Goal: Information Seeking & Learning: Learn about a topic

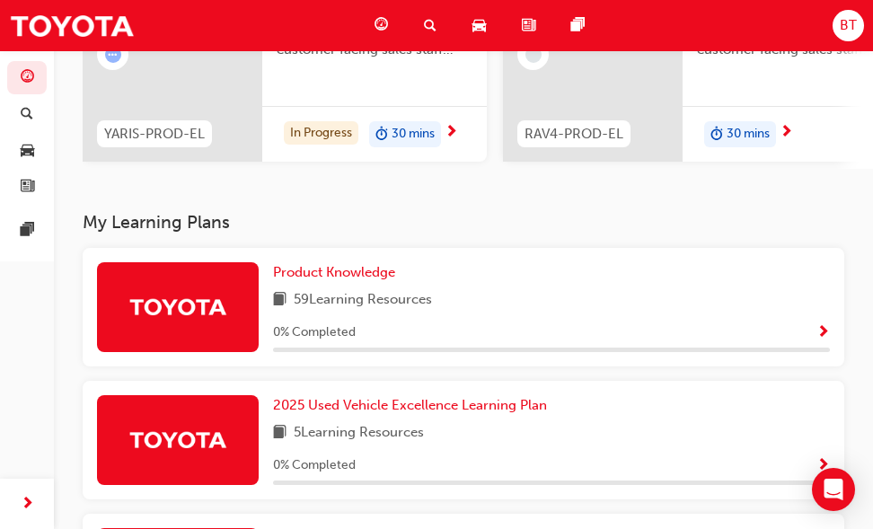
scroll to position [247, 0]
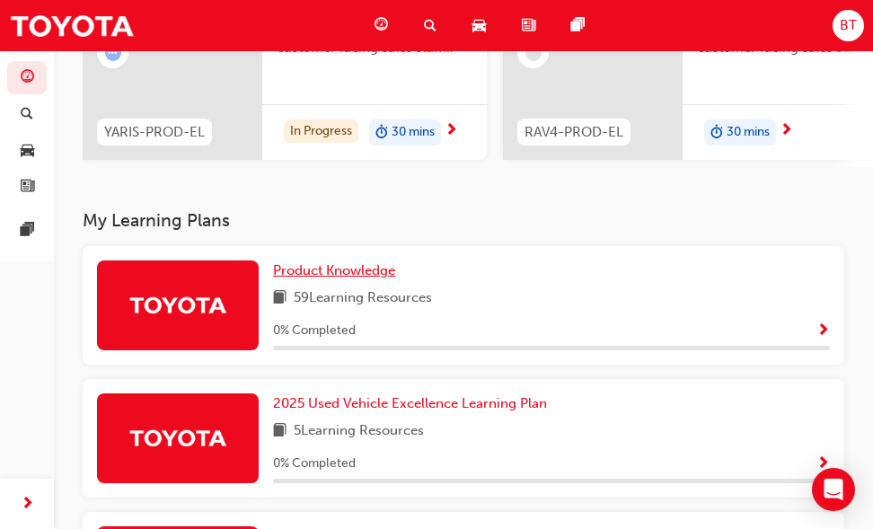
click at [382, 281] on link "Product Knowledge" at bounding box center [337, 270] width 129 height 21
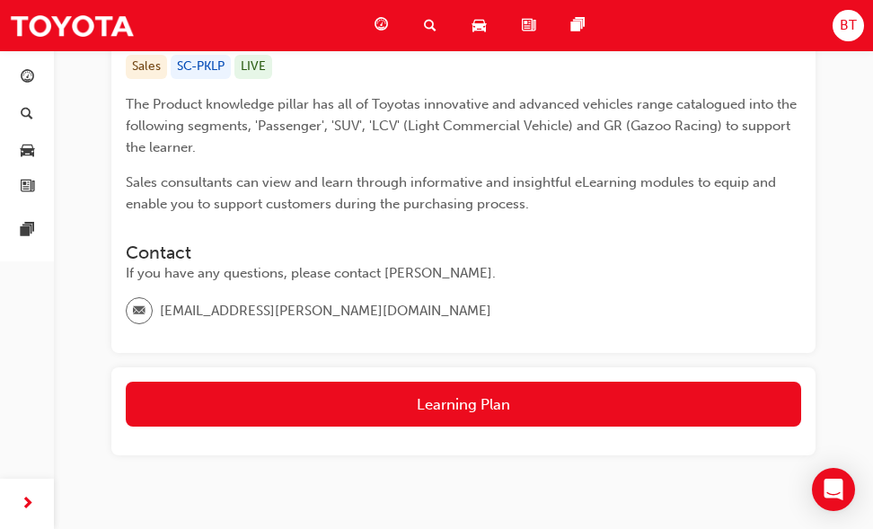
scroll to position [337, 0]
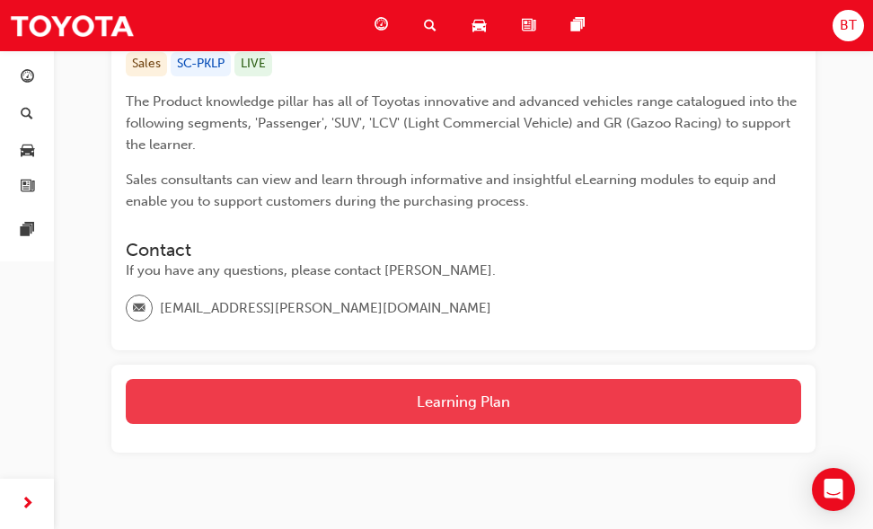
click at [528, 407] on button "Learning Plan" at bounding box center [463, 401] width 675 height 45
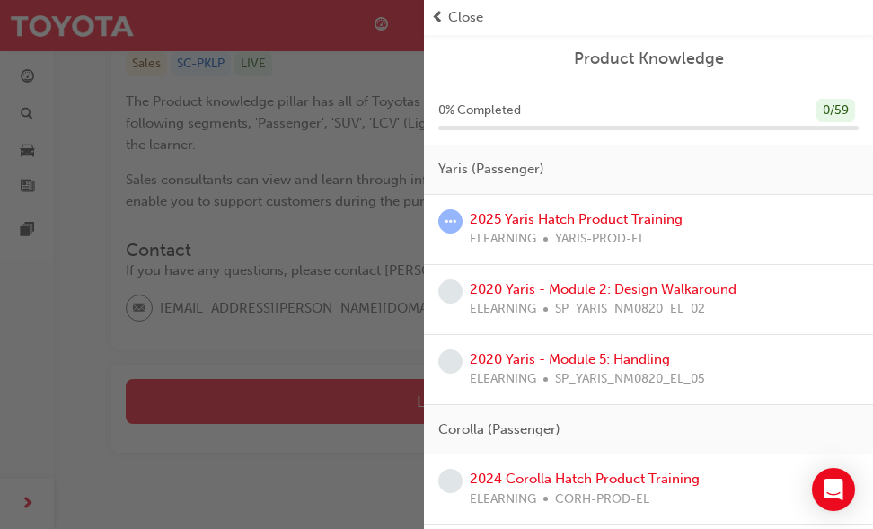
click at [585, 224] on link "2025 Yaris Hatch Product Training" at bounding box center [576, 219] width 213 height 16
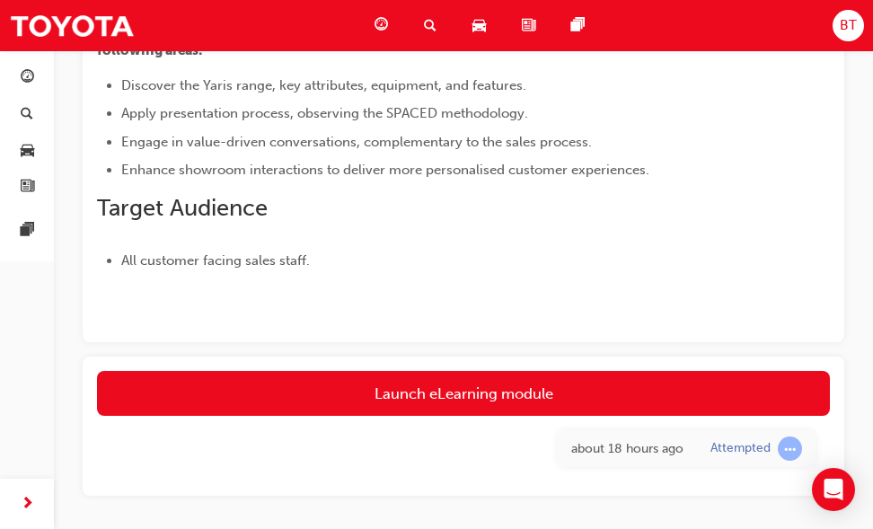
scroll to position [227, 0]
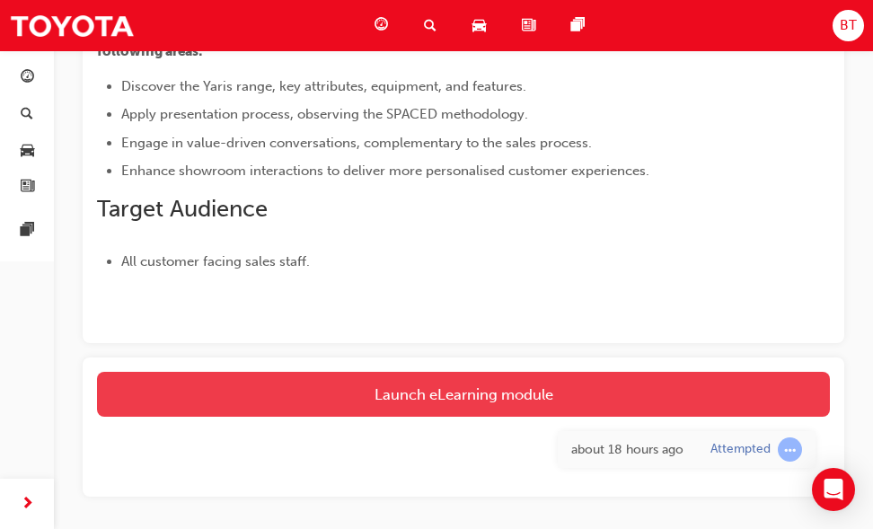
click at [421, 409] on link "Launch eLearning module" at bounding box center [463, 394] width 733 height 45
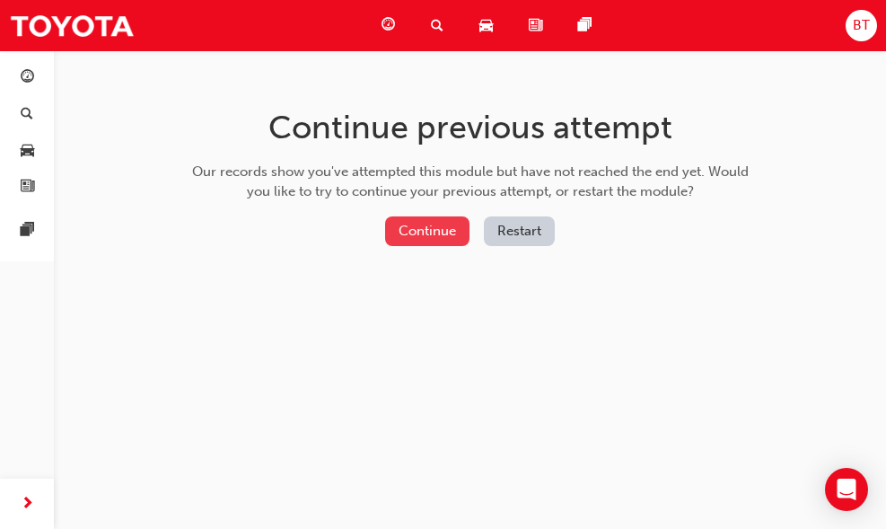
click at [436, 229] on button "Continue" at bounding box center [427, 231] width 84 height 30
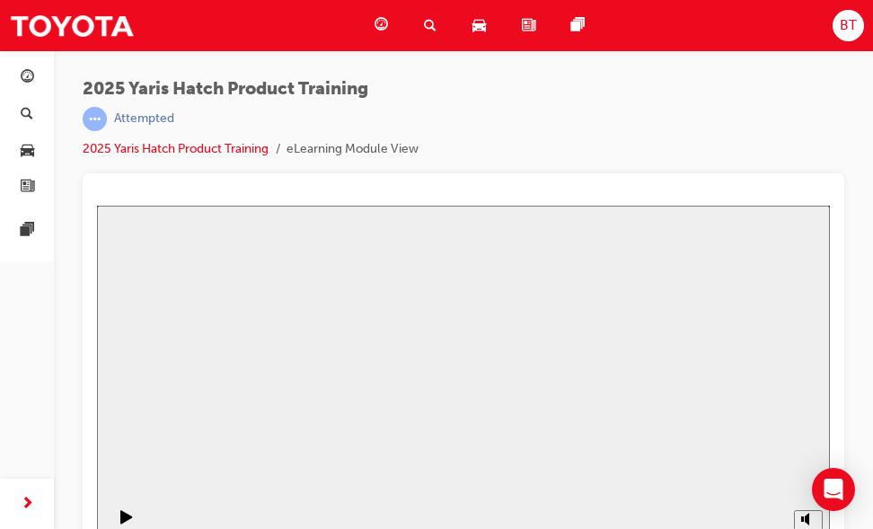
scroll to position [24, 0]
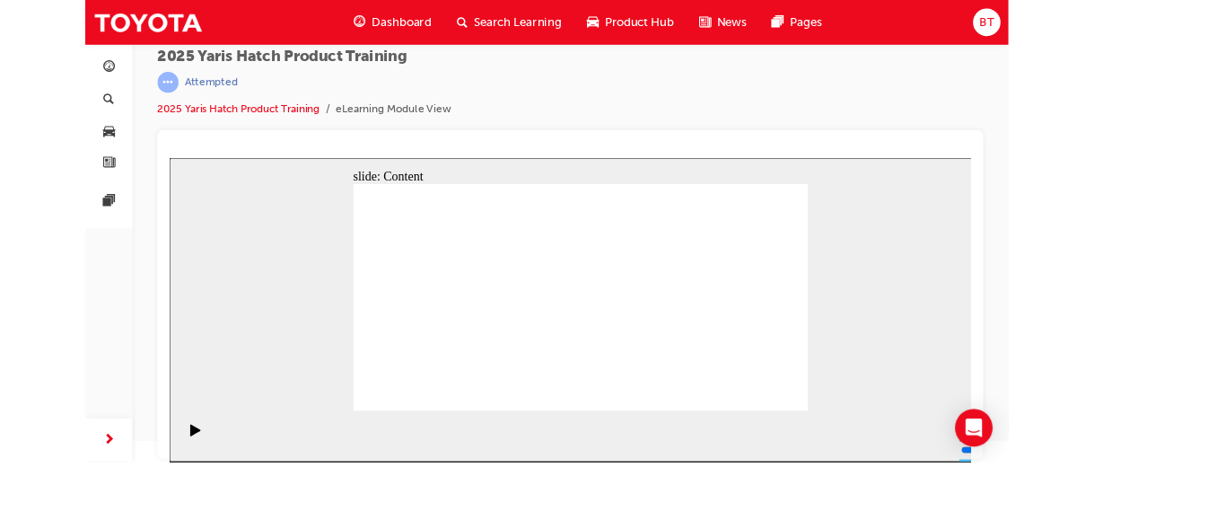
scroll to position [0, 0]
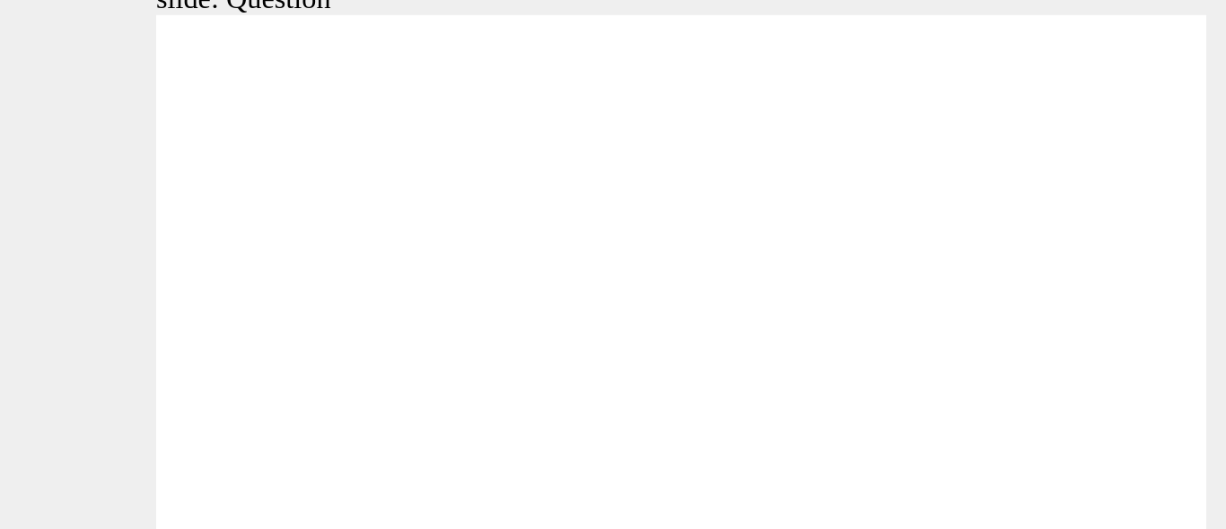
radio input "true"
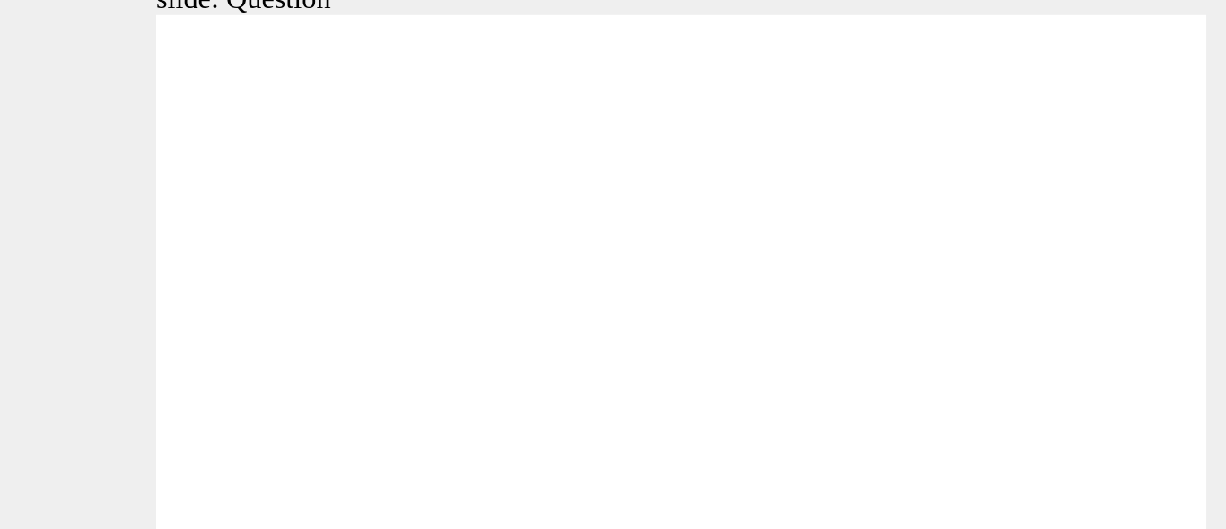
radio input "true"
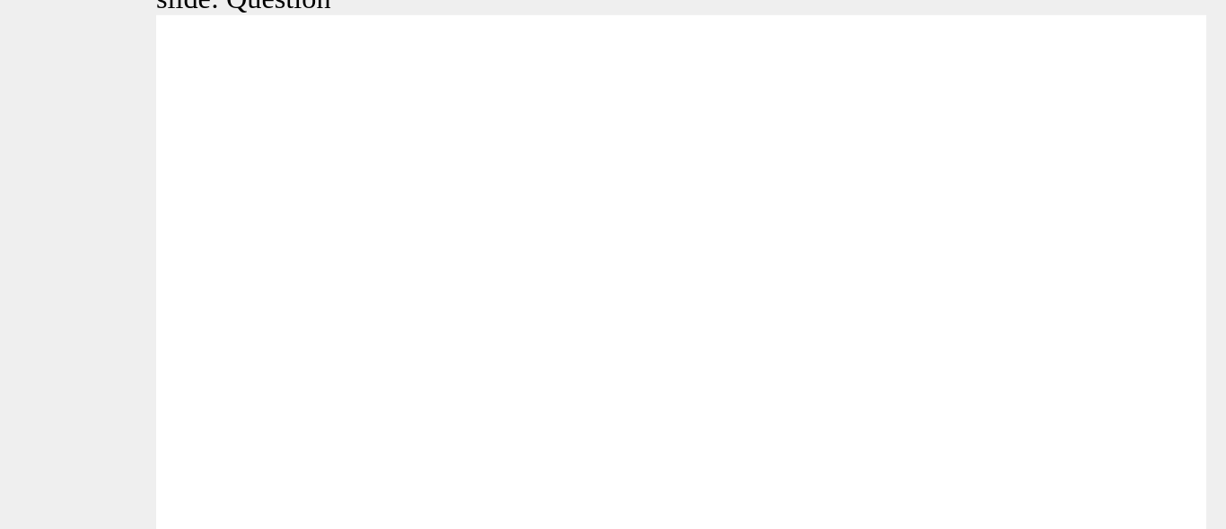
radio input "true"
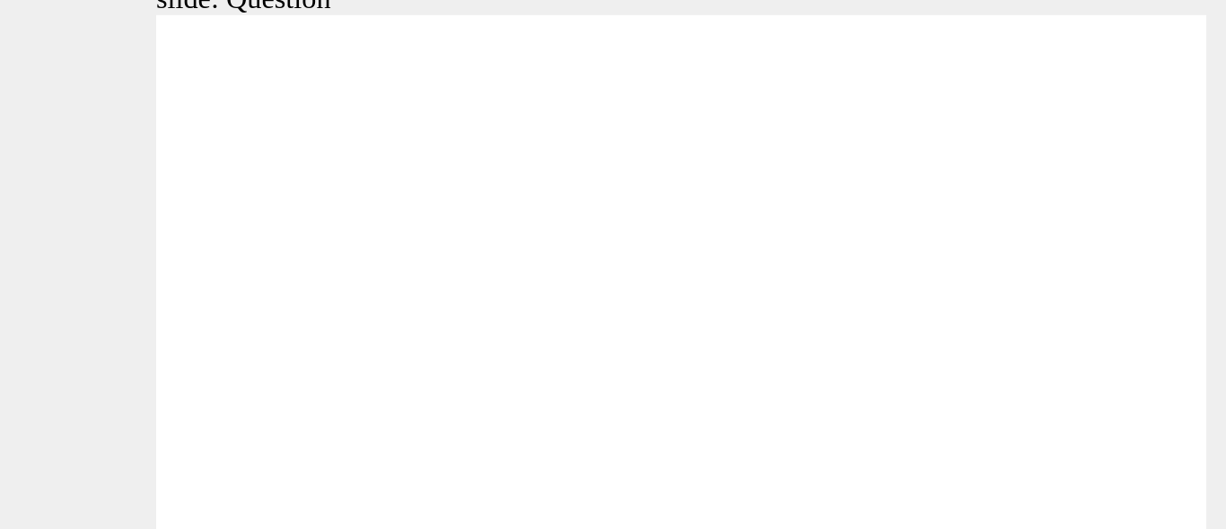
radio input "true"
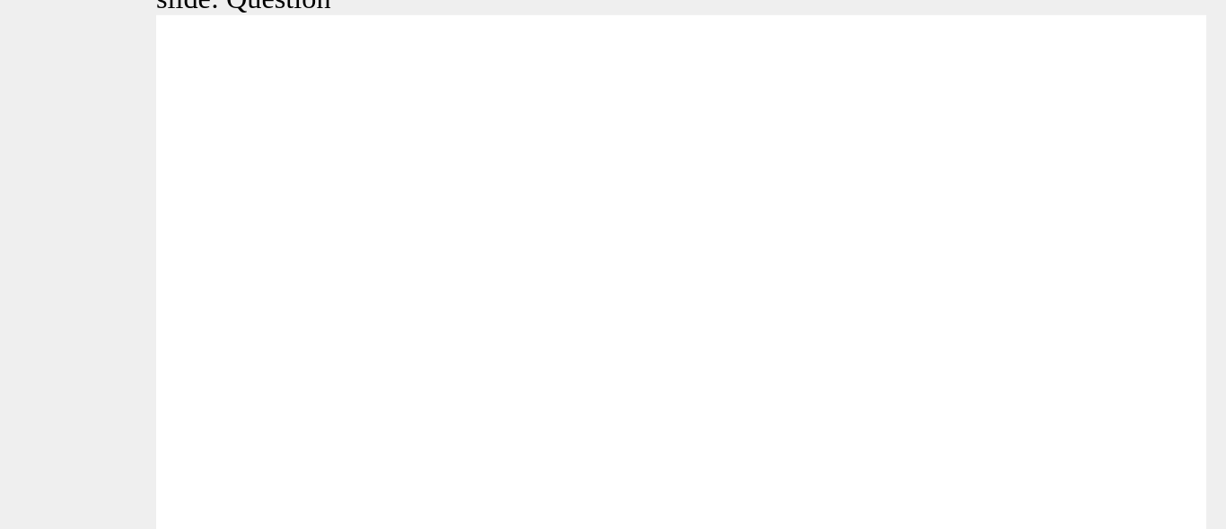
drag, startPoint x: 300, startPoint y: 183, endPoint x: 227, endPoint y: 116, distance: 99.1
drag, startPoint x: 222, startPoint y: 116, endPoint x: 317, endPoint y: 193, distance: 122.6
drag, startPoint x: 318, startPoint y: 104, endPoint x: 133, endPoint y: 184, distance: 201.5
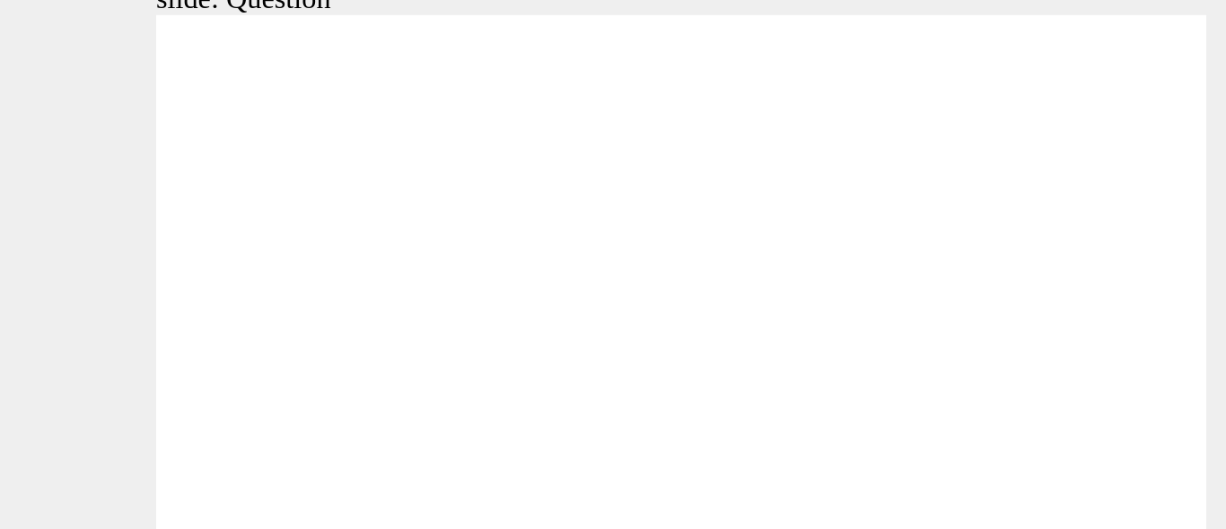
drag, startPoint x: 135, startPoint y: 91, endPoint x: 39, endPoint y: 171, distance: 125.0
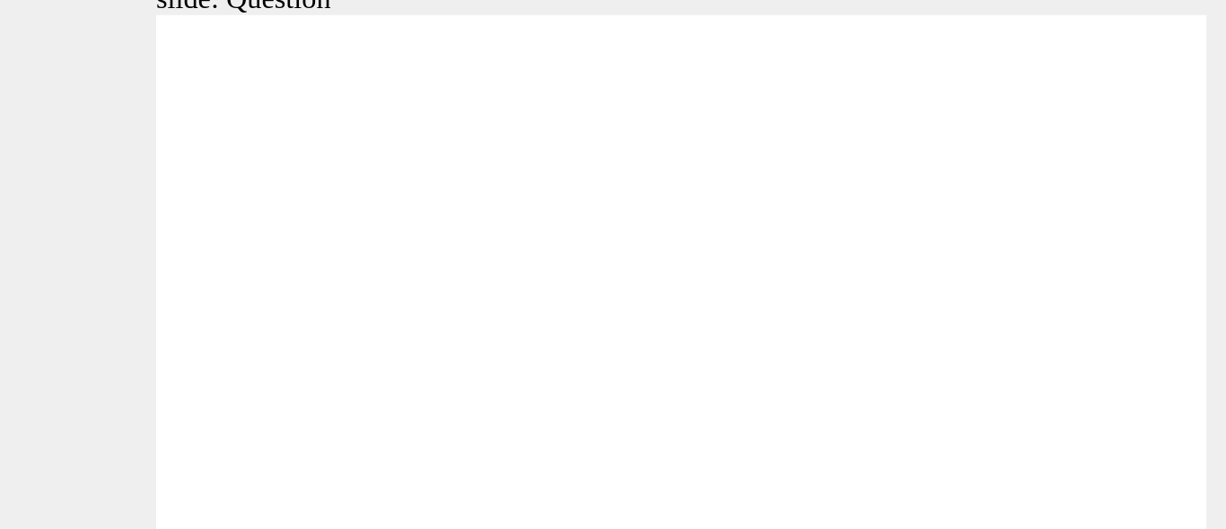
drag, startPoint x: 386, startPoint y: 87, endPoint x: 202, endPoint y: 162, distance: 198.6
drag, startPoint x: 3, startPoint y: 83, endPoint x: 381, endPoint y: 164, distance: 386.7
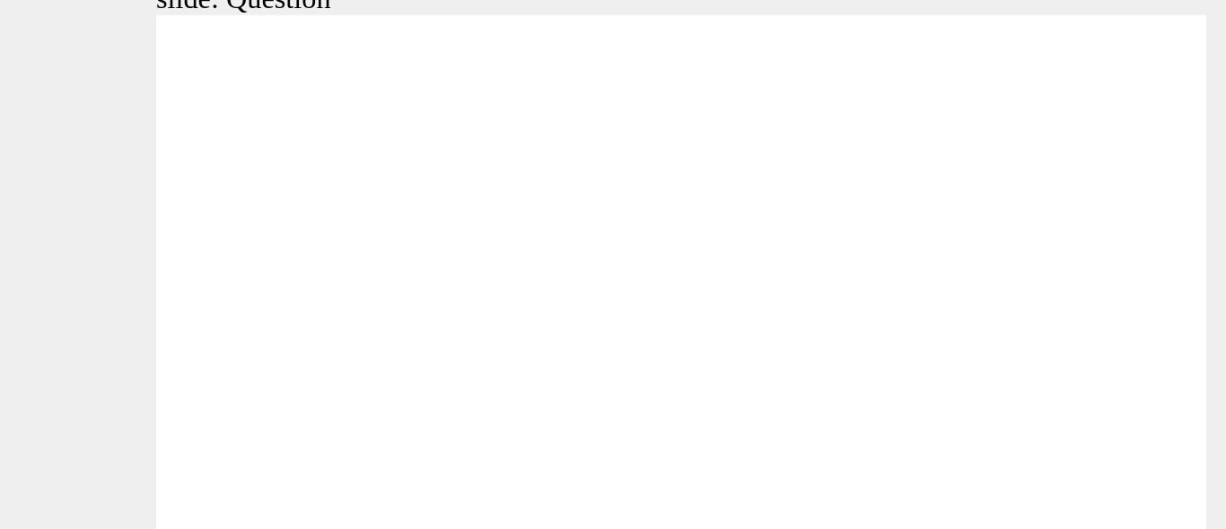
radio input "true"
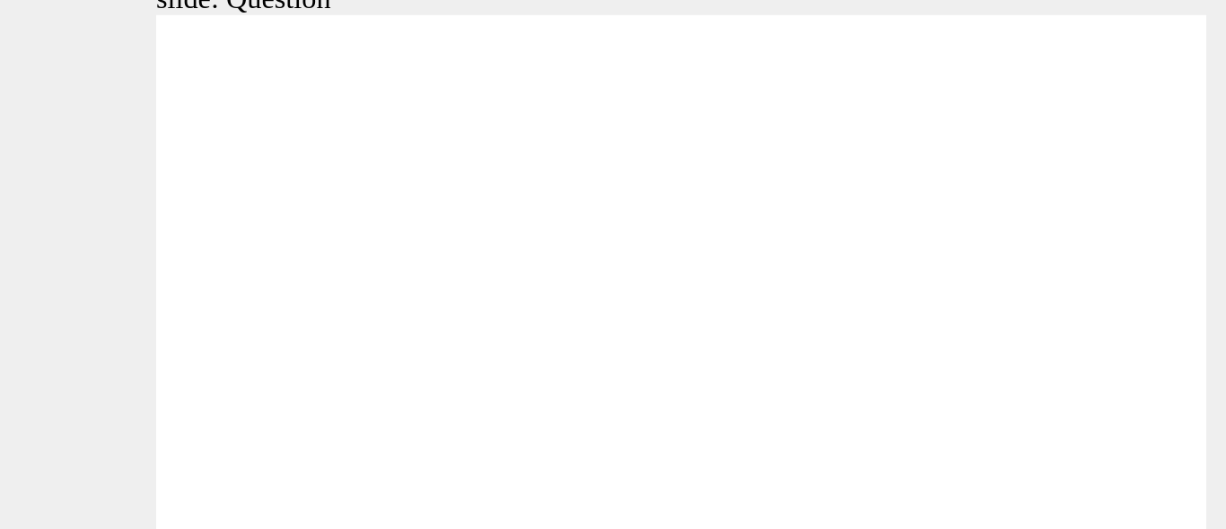
radio input "true"
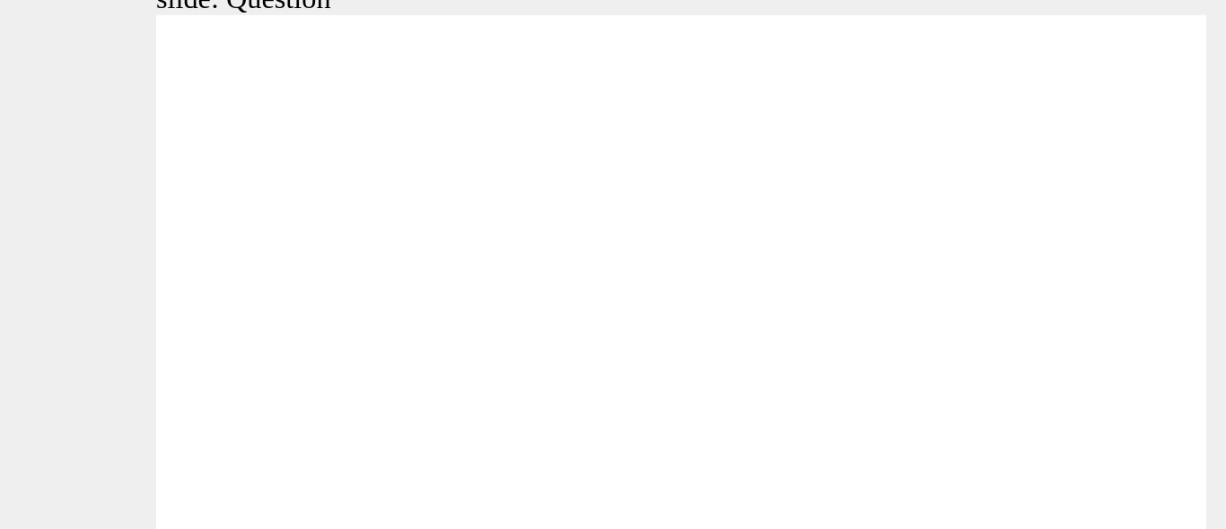
radio input "true"
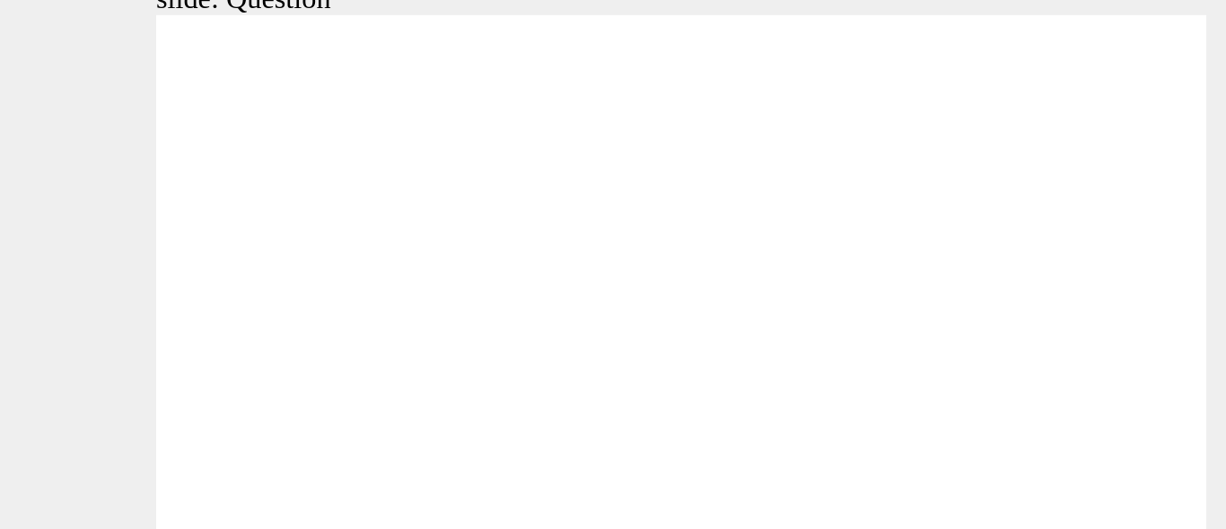
drag, startPoint x: 129, startPoint y: 98, endPoint x: 31, endPoint y: 175, distance: 125.4
drag, startPoint x: 324, startPoint y: 97, endPoint x: 140, endPoint y: 173, distance: 199.3
drag, startPoint x: 209, startPoint y: 106, endPoint x: 300, endPoint y: 186, distance: 120.9
drag, startPoint x: 13, startPoint y: 103, endPoint x: 388, endPoint y: 178, distance: 382.6
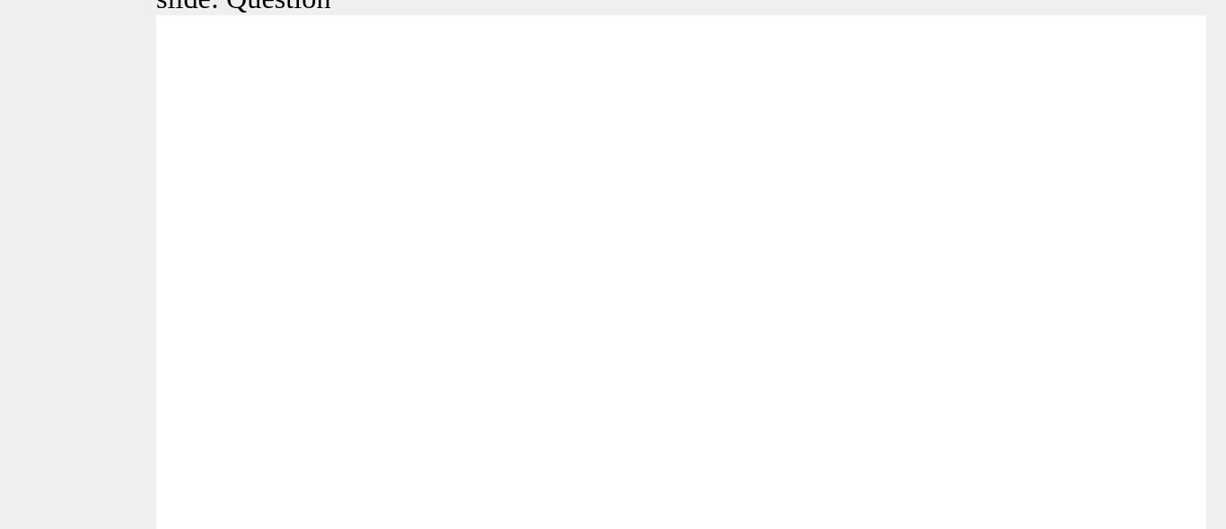
drag, startPoint x: 405, startPoint y: 102, endPoint x: 228, endPoint y: 175, distance: 191.2
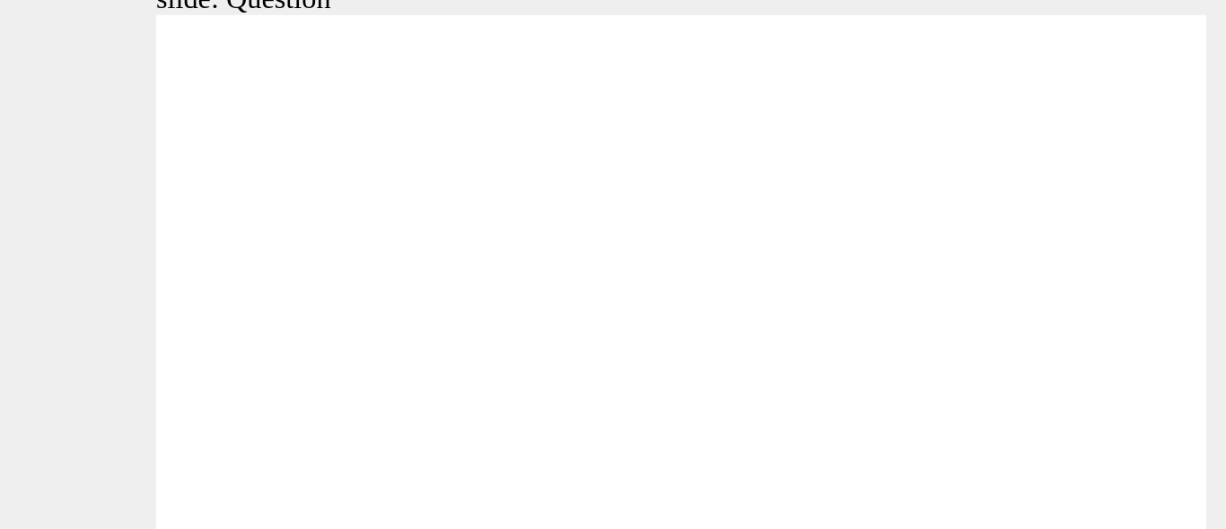
radio input "true"
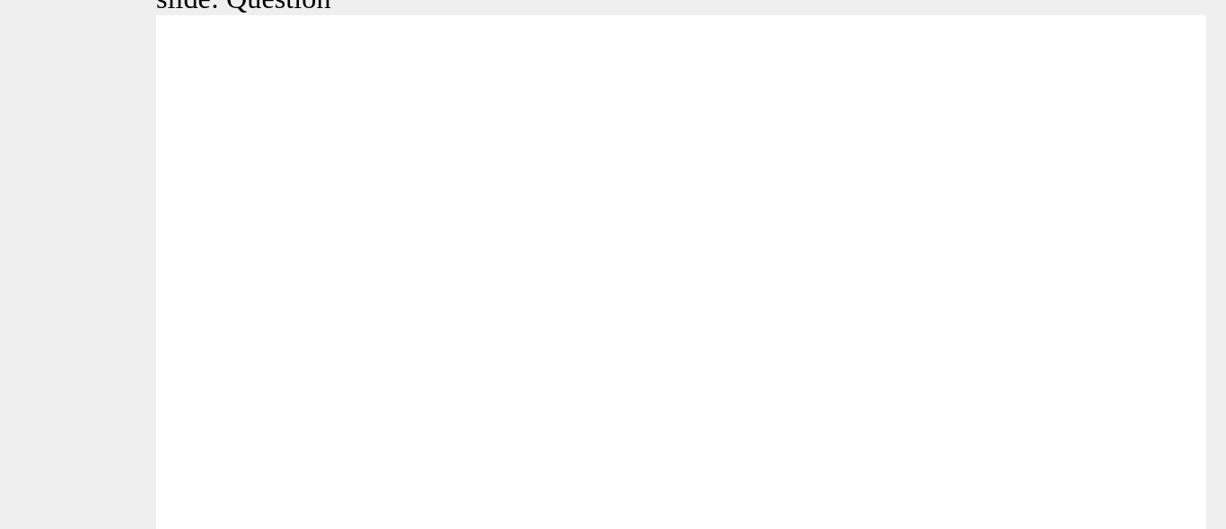
radio input "true"
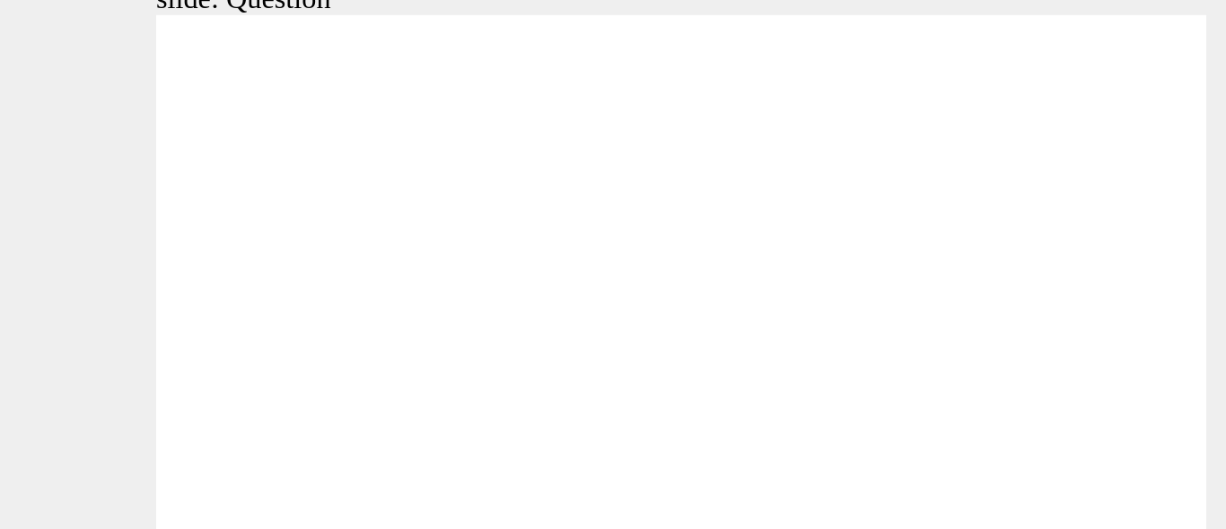
radio input "true"
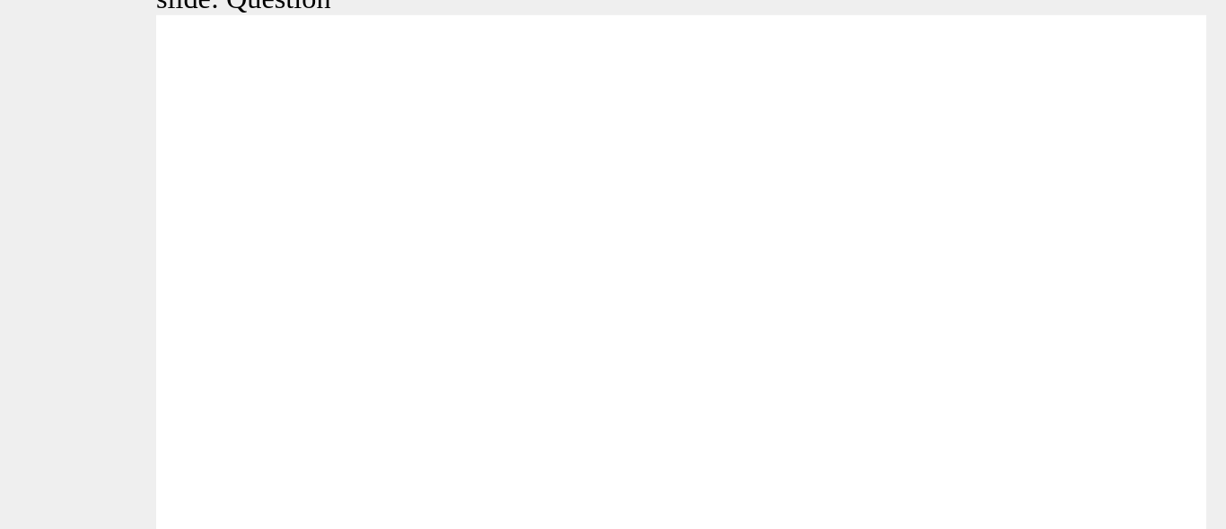
drag, startPoint x: 134, startPoint y: 104, endPoint x: 46, endPoint y: 189, distance: 122.5
drag, startPoint x: 205, startPoint y: 107, endPoint x: 295, endPoint y: 180, distance: 116.1
drag, startPoint x: 2, startPoint y: 107, endPoint x: 381, endPoint y: 188, distance: 387.4
drag, startPoint x: 409, startPoint y: 107, endPoint x: 221, endPoint y: 187, distance: 204.0
drag, startPoint x: 303, startPoint y: 100, endPoint x: 101, endPoint y: 189, distance: 220.7
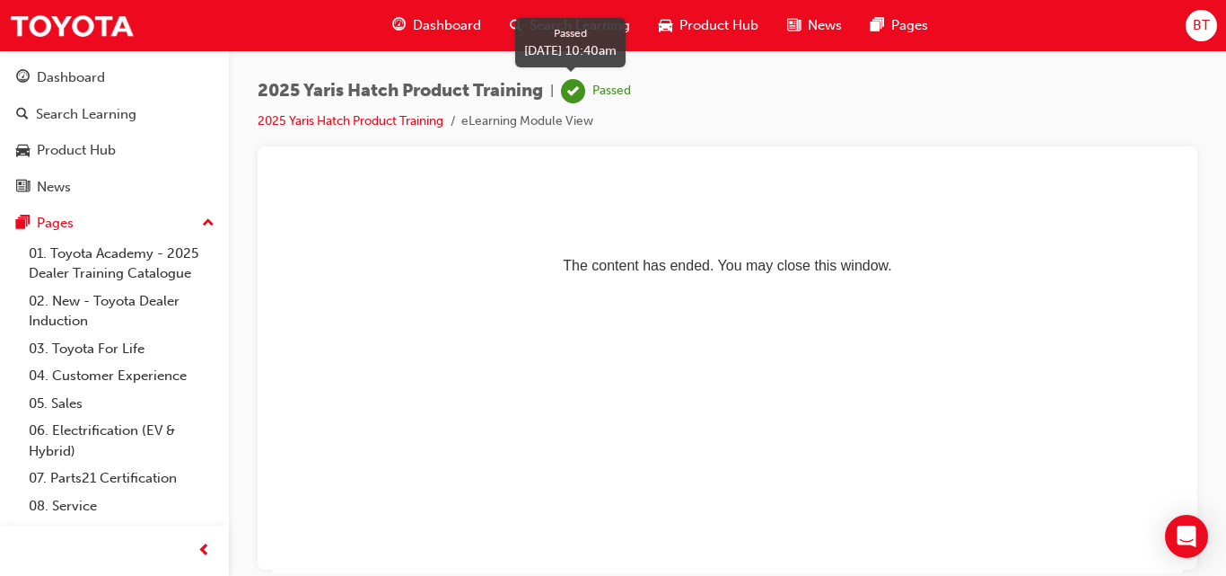
click at [585, 95] on span "learningRecordVerb_PASS-icon" at bounding box center [573, 91] width 24 height 24
click at [484, 91] on span "2025 Yaris Hatch Product Training" at bounding box center [401, 91] width 286 height 21
click at [462, 28] on span "Dashboard" at bounding box center [447, 25] width 68 height 21
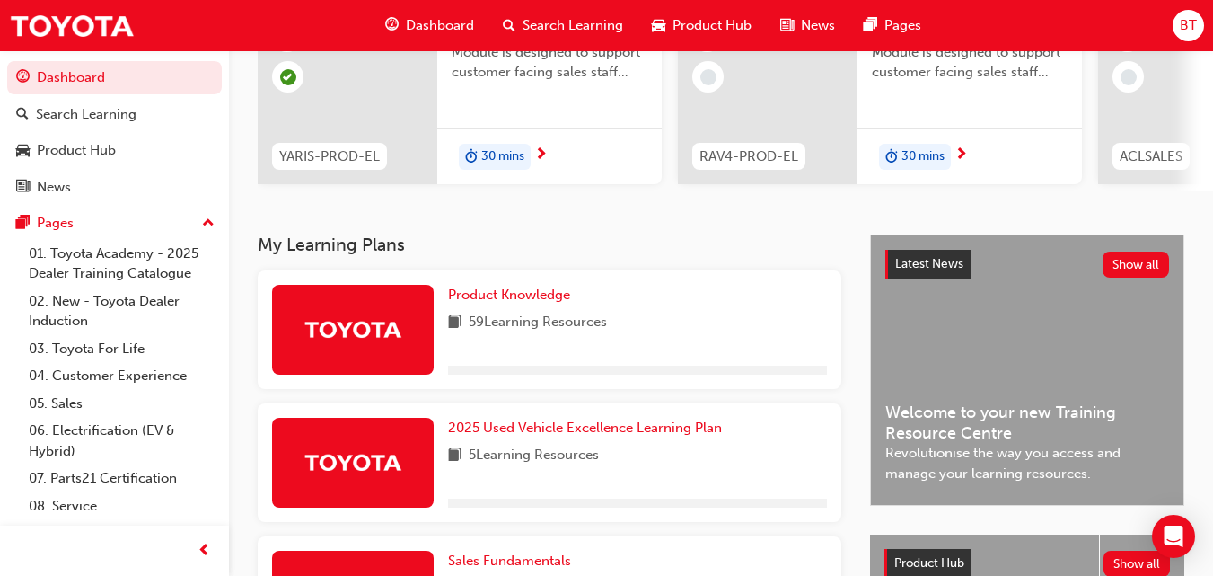
scroll to position [224, 0]
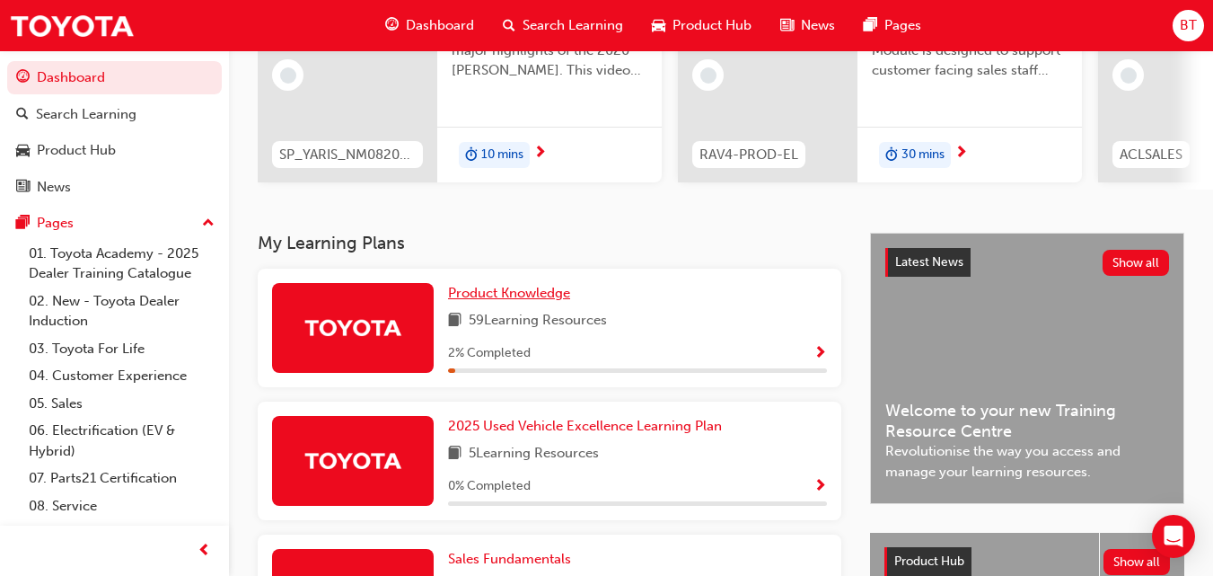
click at [512, 303] on link "Product Knowledge" at bounding box center [512, 293] width 129 height 21
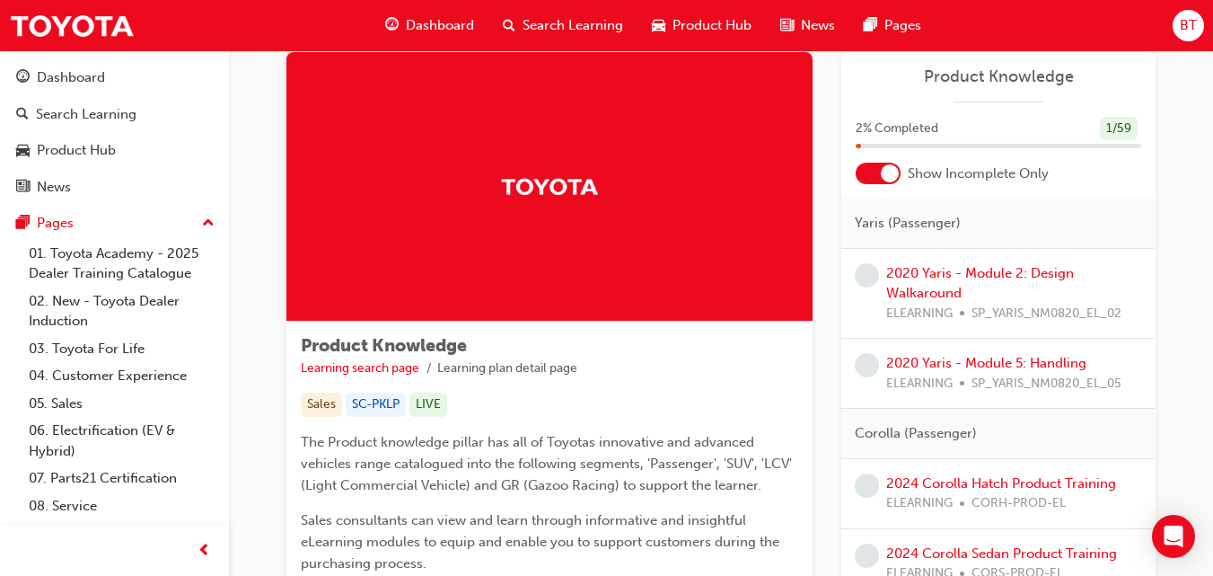
scroll to position [40, 0]
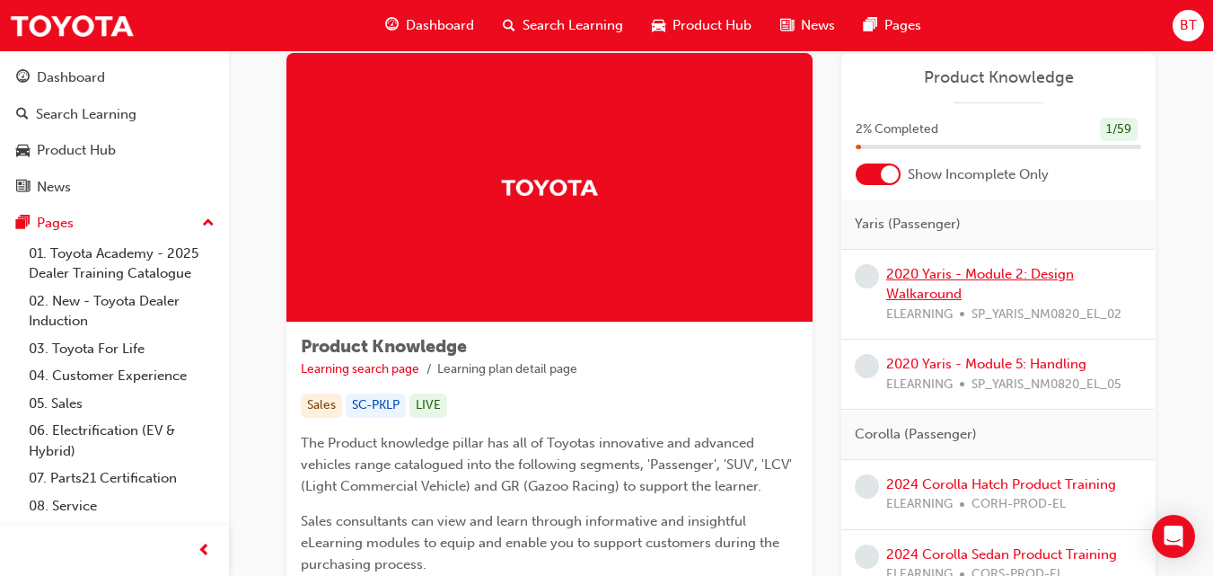
click at [885, 277] on link "2020 Yaris - Module 2: Design Walkaround" at bounding box center [980, 284] width 188 height 37
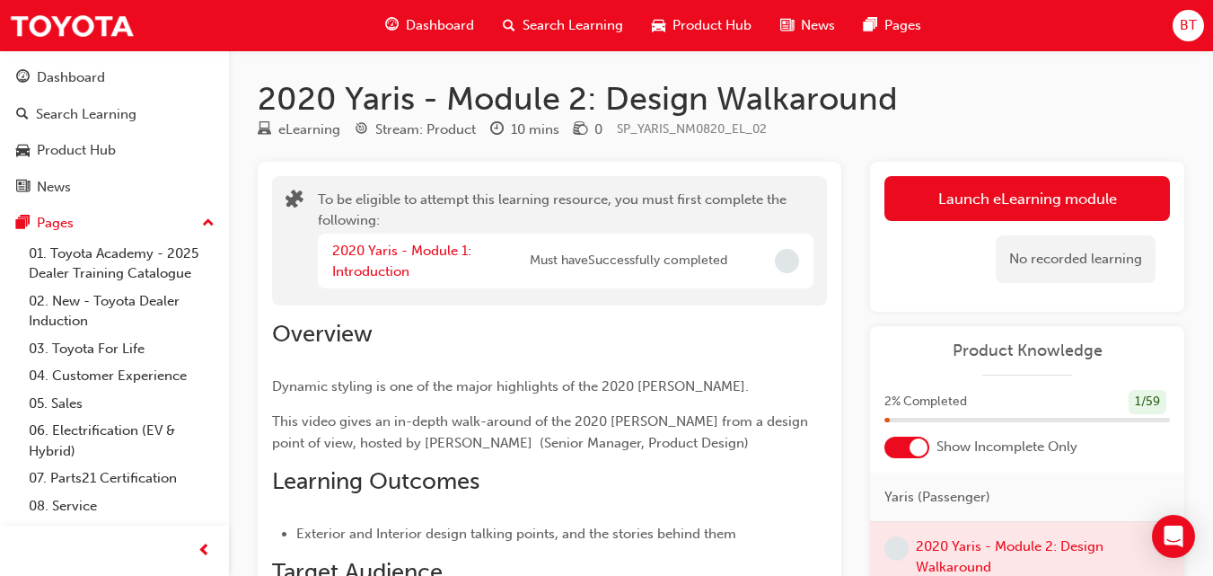
click at [612, 268] on span "Must have Successfully completed" at bounding box center [629, 261] width 198 height 21
click at [783, 254] on span "Incomplete" at bounding box center [787, 261] width 24 height 24
click at [418, 250] on link "2020 Yaris - Module 1: Introduction" at bounding box center [401, 260] width 139 height 37
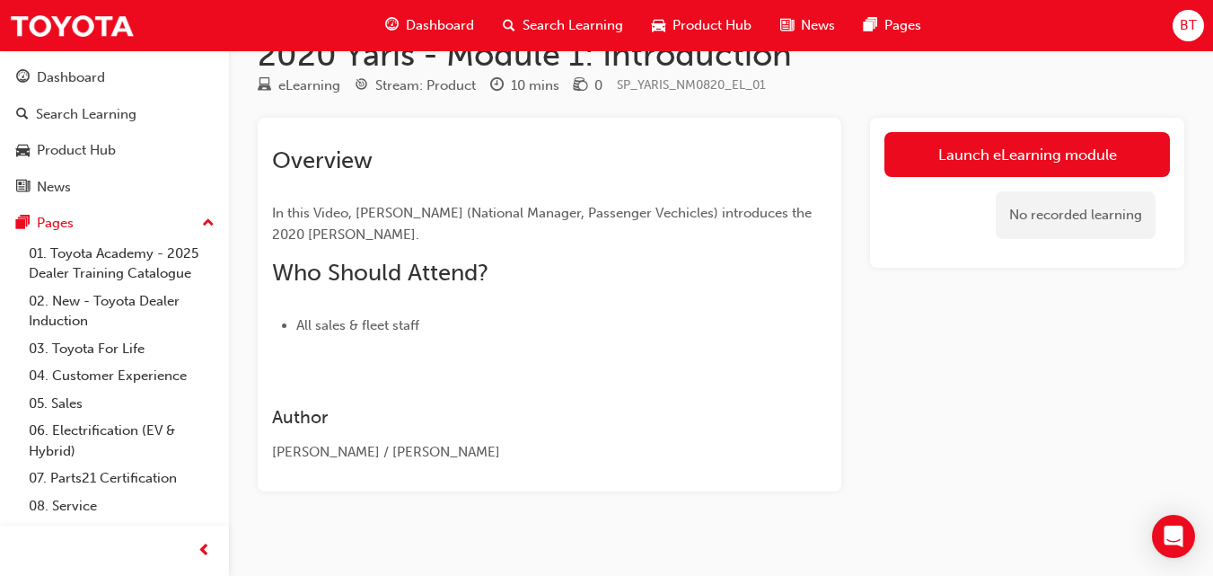
scroll to position [43, 0]
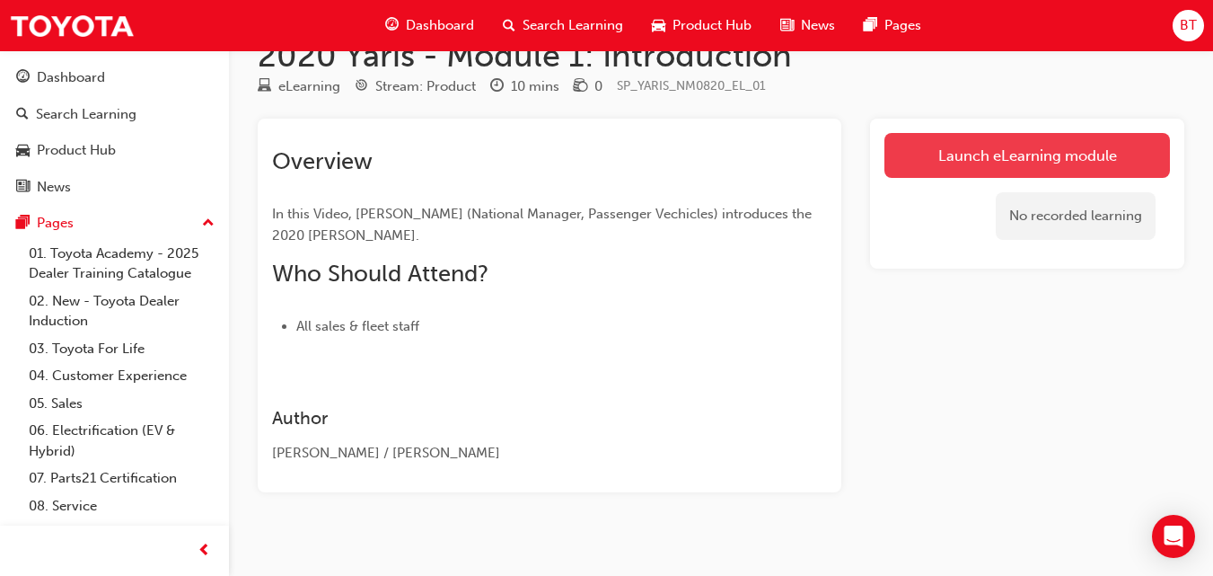
click at [885, 172] on link "Launch eLearning module" at bounding box center [1027, 155] width 286 height 45
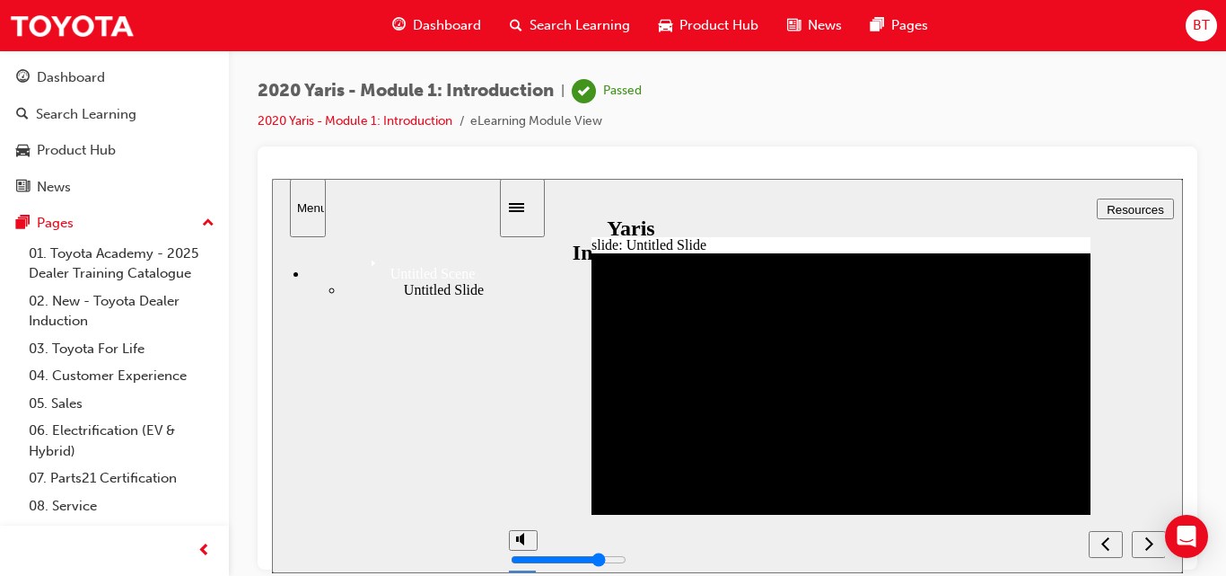
click at [885, 528] on icon "next" at bounding box center [1149, 542] width 9 height 16
click at [885, 528] on icon "previous" at bounding box center [1106, 542] width 9 height 16
click at [415, 31] on span "Dashboard" at bounding box center [447, 25] width 68 height 21
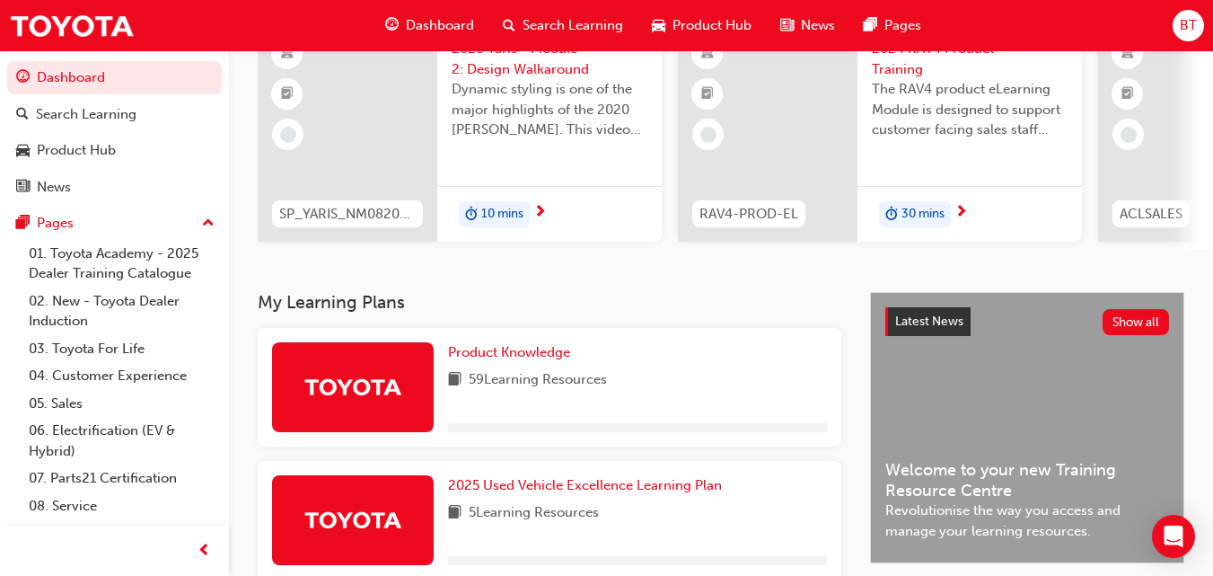
scroll to position [166, 0]
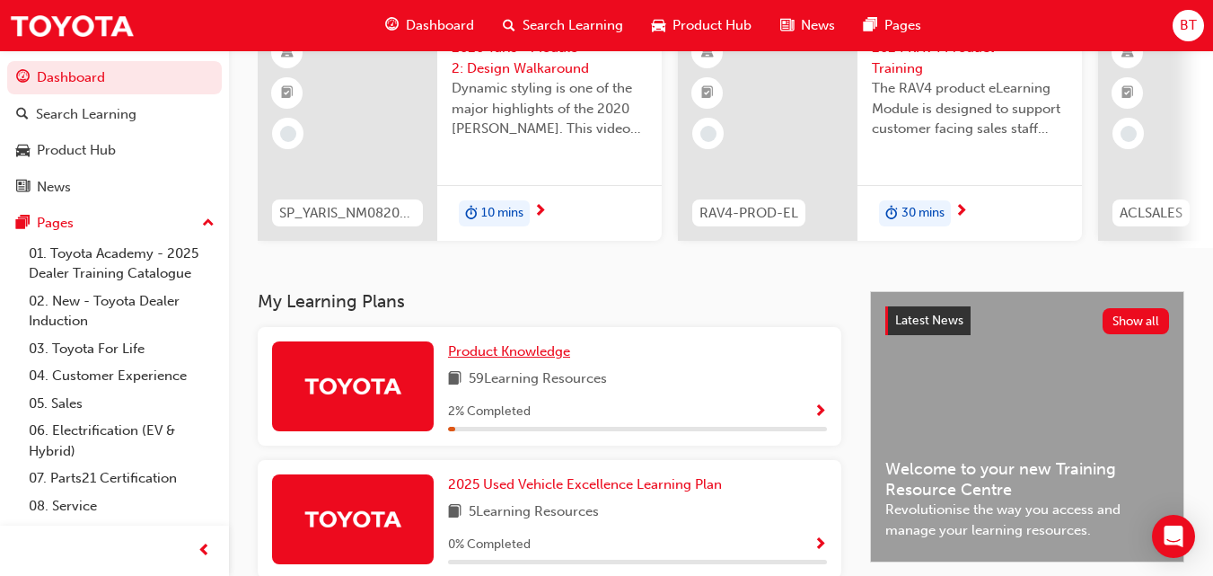
click at [524, 356] on span "Product Knowledge" at bounding box center [509, 351] width 122 height 16
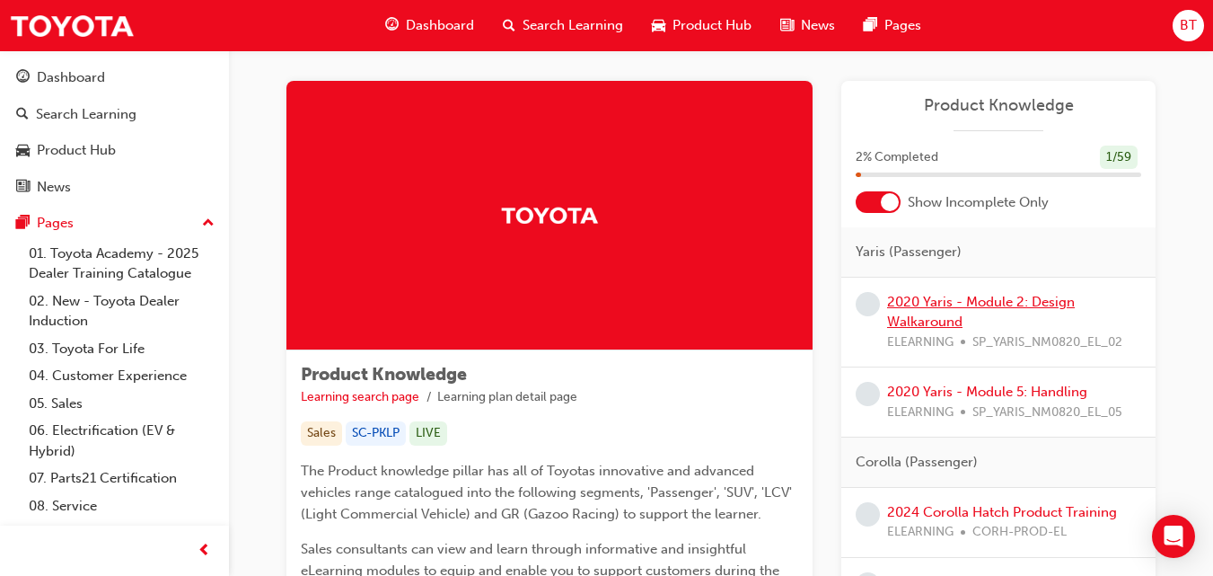
scroll to position [13, 0]
click at [885, 318] on link "2020 Yaris - Module 2: Design Walkaround" at bounding box center [981, 312] width 188 height 37
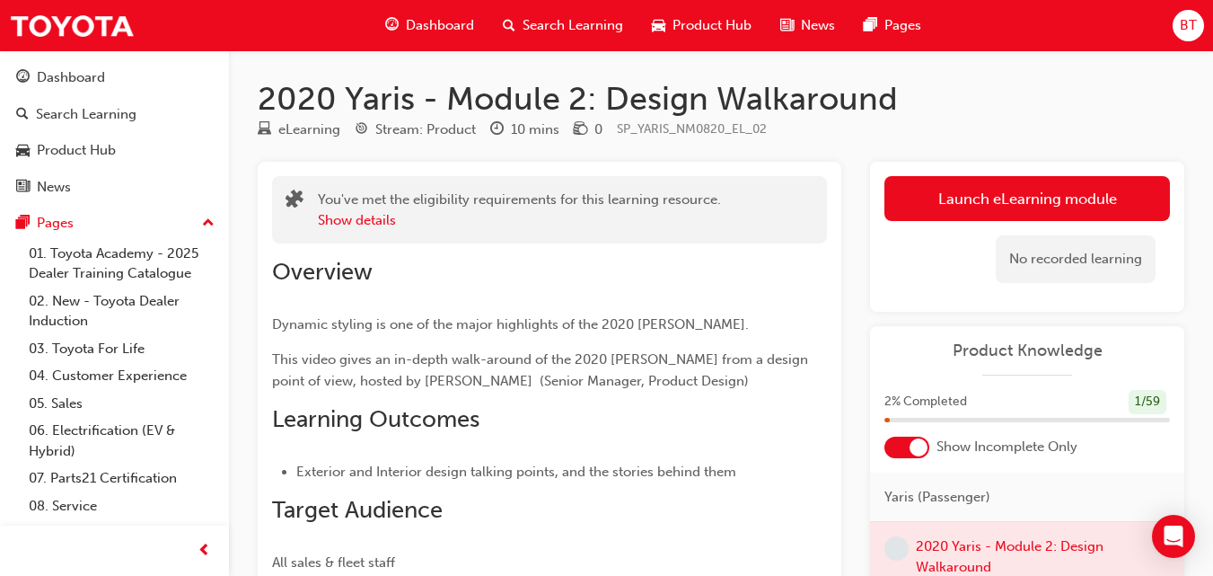
click at [426, 28] on span "Dashboard" at bounding box center [440, 25] width 68 height 21
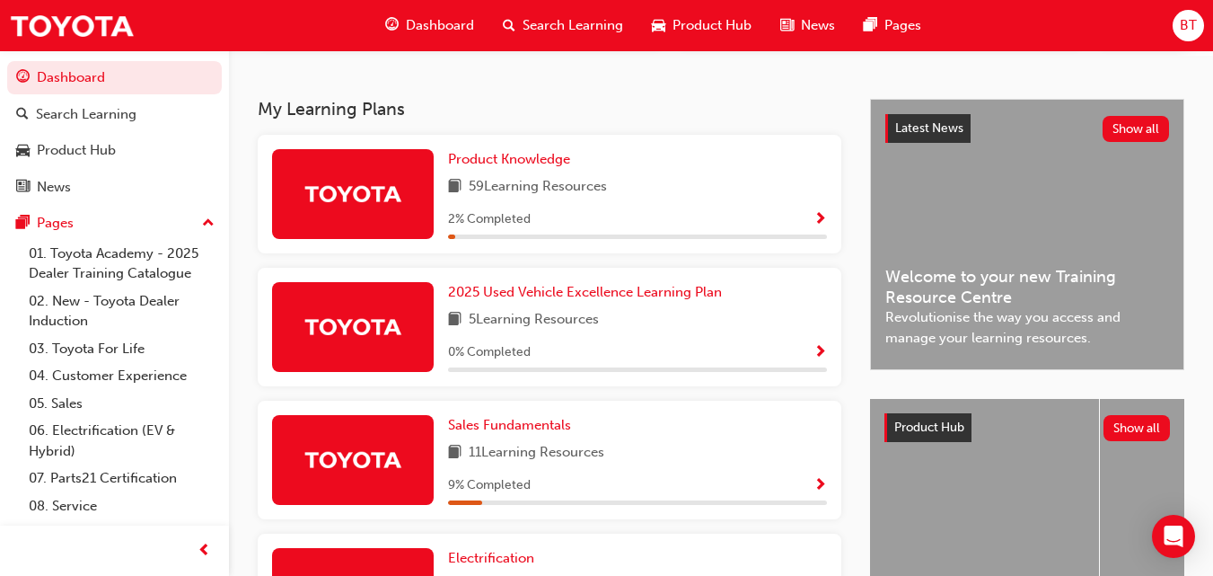
scroll to position [359, 0]
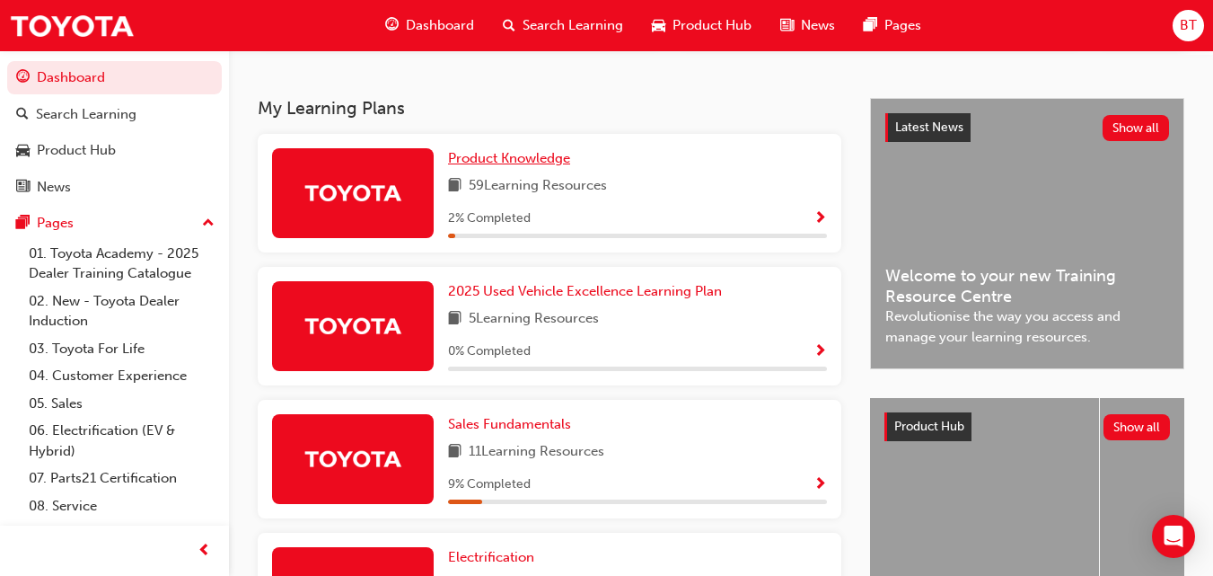
click at [555, 160] on span "Product Knowledge" at bounding box center [509, 158] width 122 height 16
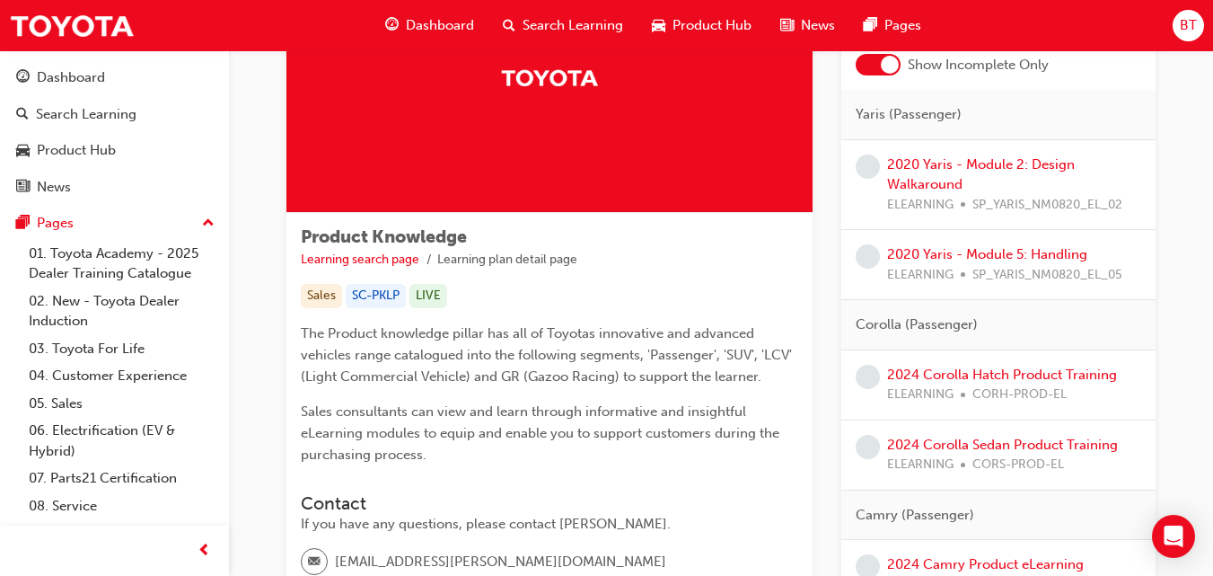
scroll to position [148, 0]
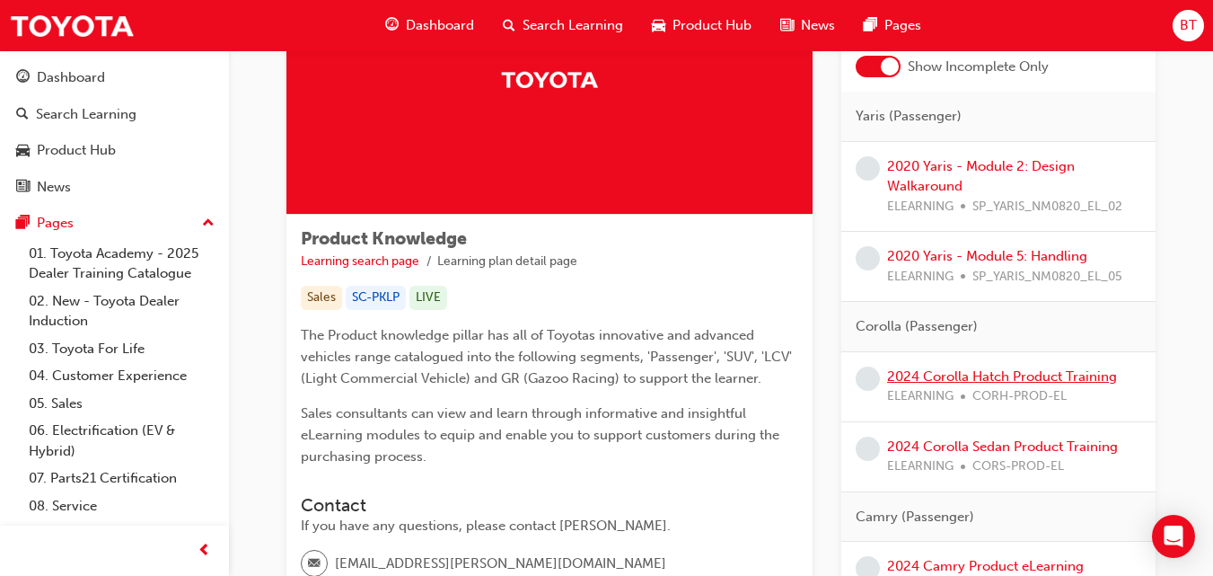
click at [885, 380] on link "2024 Corolla Hatch Product Training" at bounding box center [1002, 376] width 230 height 16
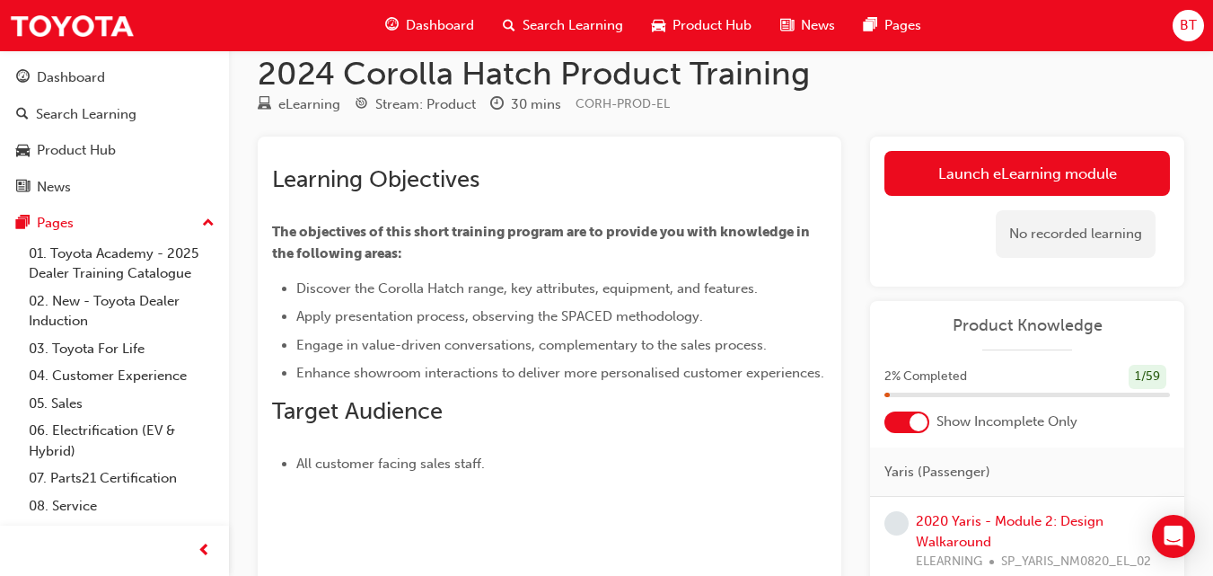
scroll to position [24, 0]
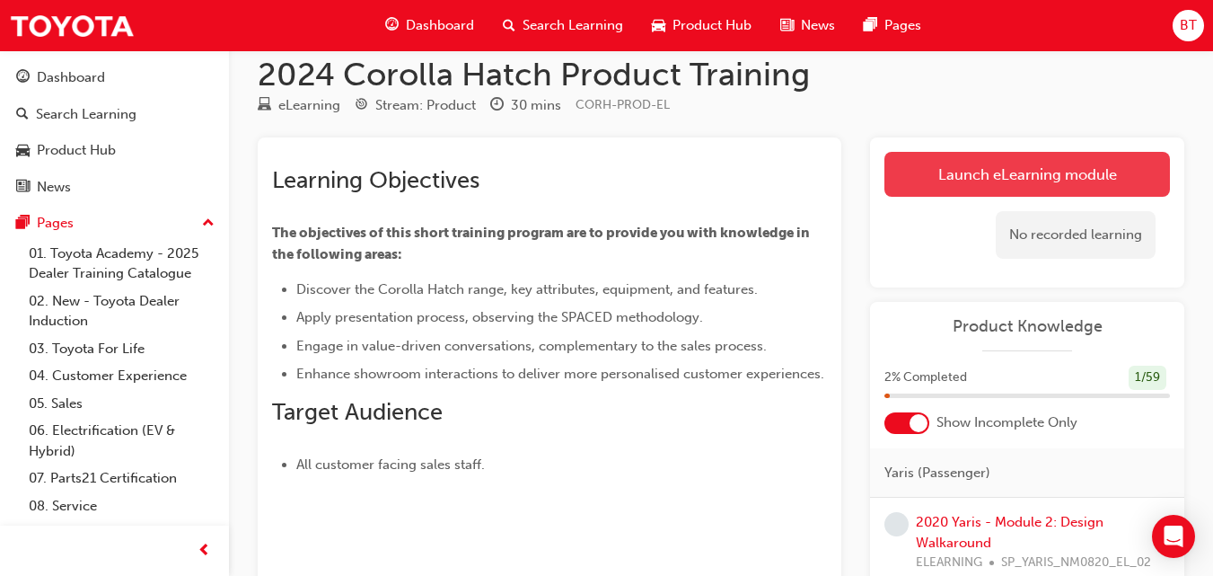
click at [885, 190] on link "Launch eLearning module" at bounding box center [1027, 174] width 286 height 45
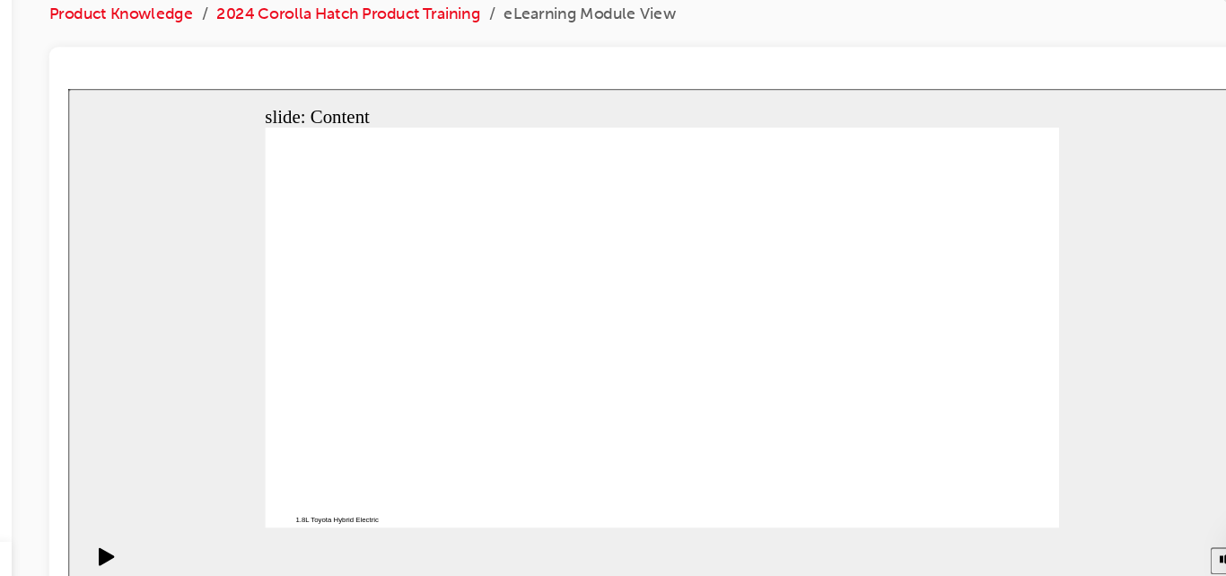
drag, startPoint x: 361, startPoint y: 407, endPoint x: 676, endPoint y: 421, distance: 315.5
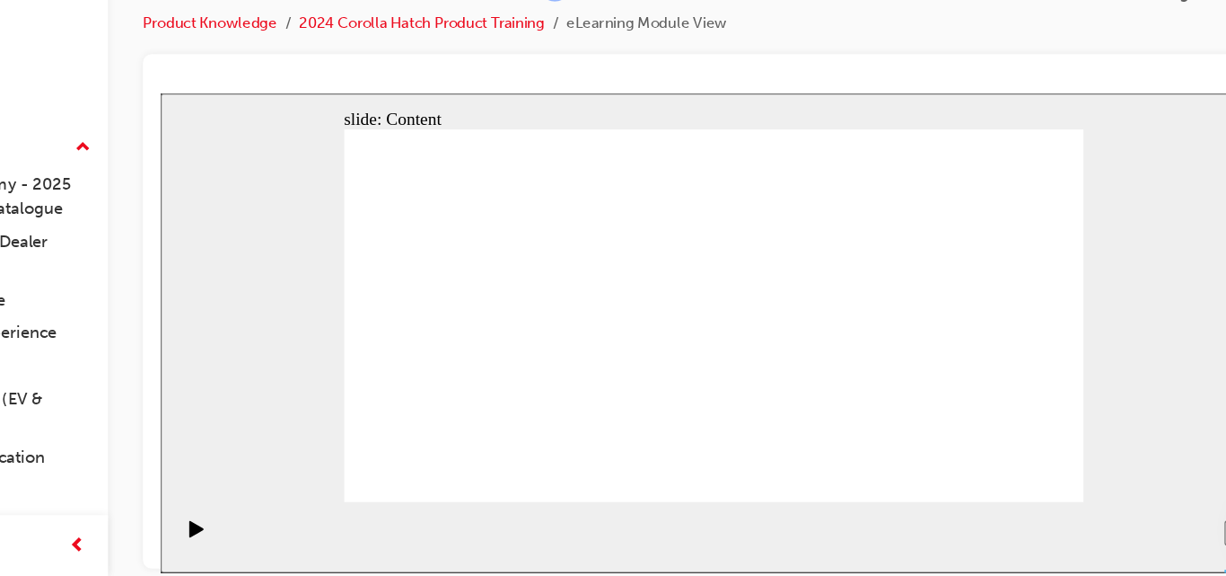
radio input "true"
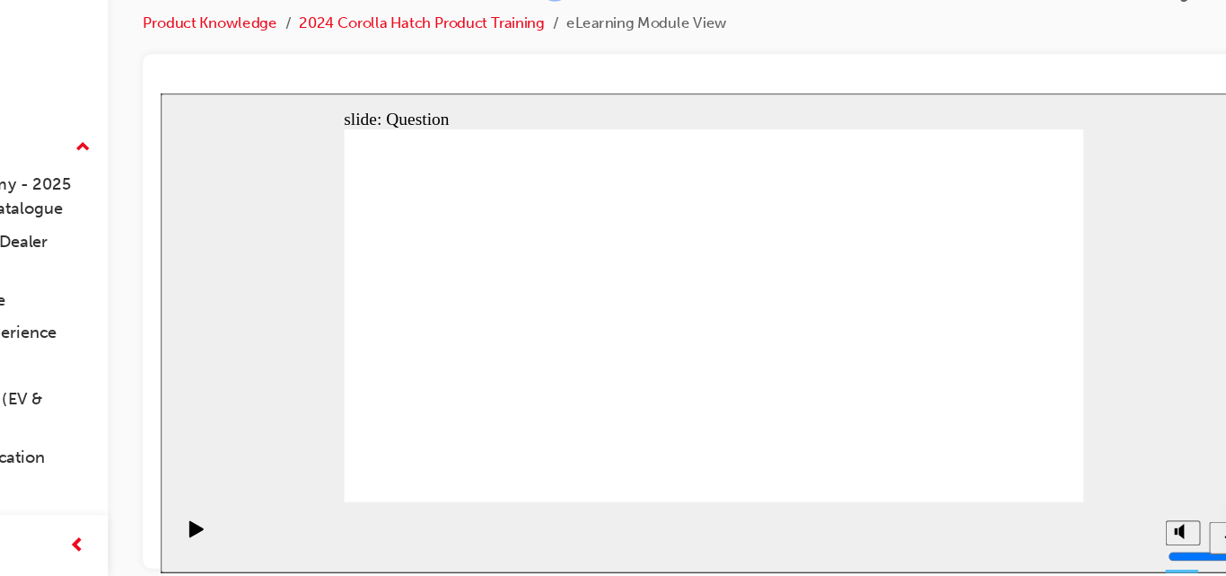
radio input "true"
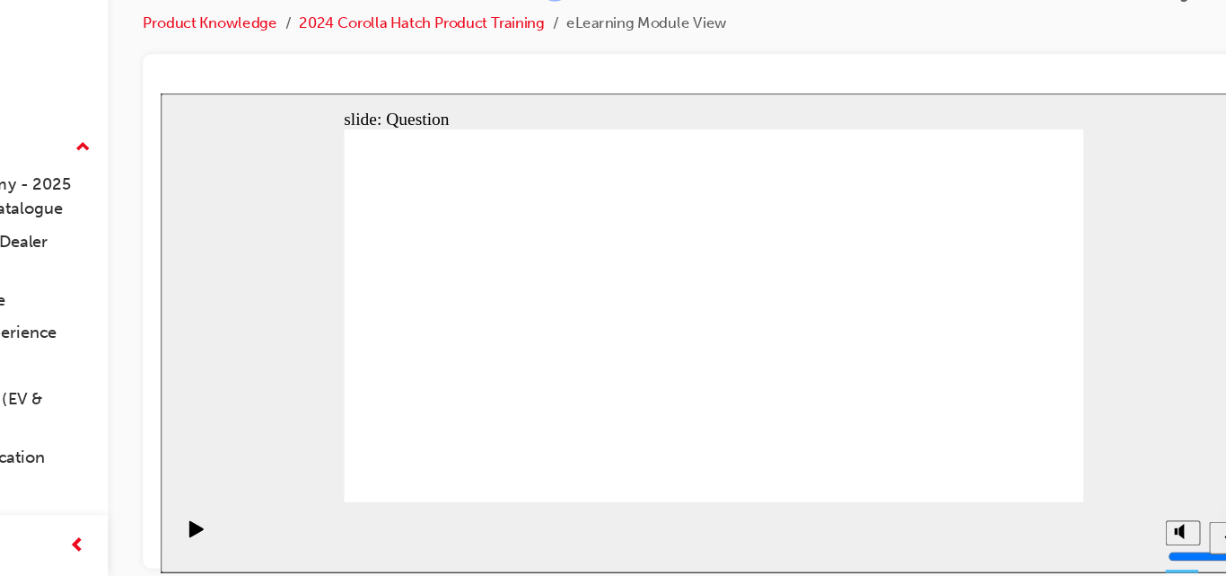
radio input "true"
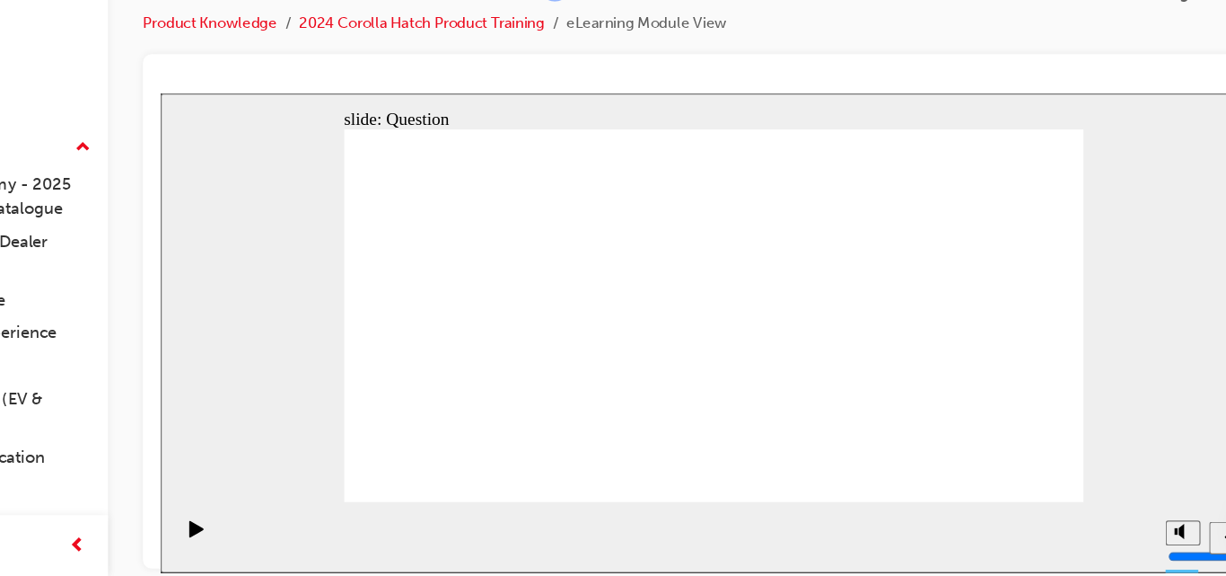
radio input "true"
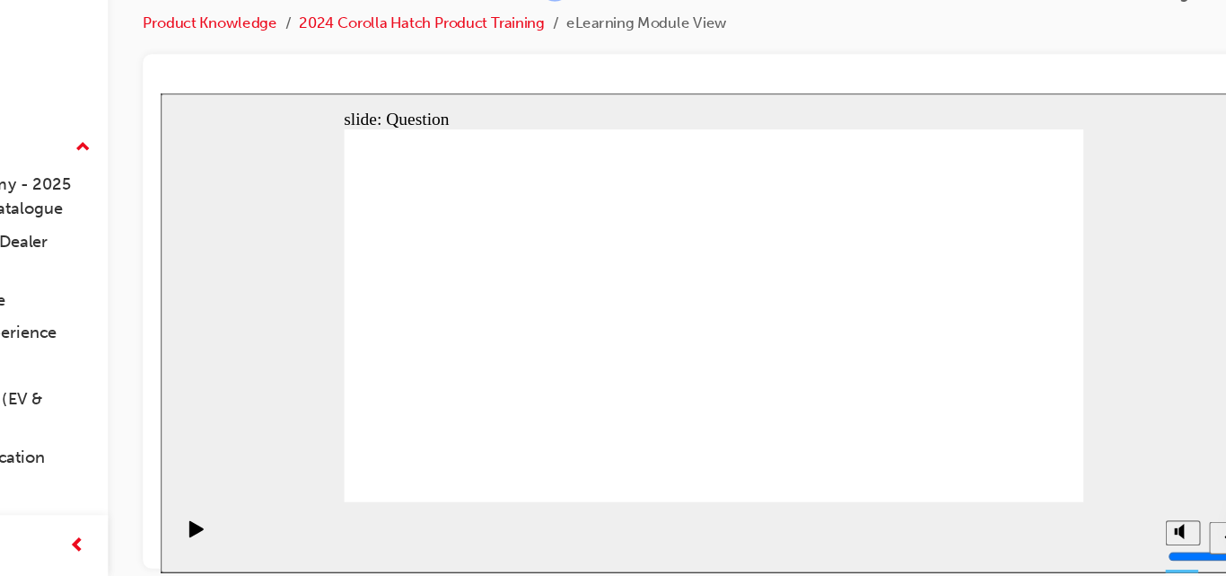
drag, startPoint x: 424, startPoint y: 250, endPoint x: 526, endPoint y: 345, distance: 139.8
drag, startPoint x: 539, startPoint y: 271, endPoint x: 436, endPoint y: 360, distance: 135.6
drag, startPoint x: 596, startPoint y: 266, endPoint x: 805, endPoint y: 359, distance: 229.1
drag, startPoint x: 825, startPoint y: 268, endPoint x: 723, endPoint y: 362, distance: 138.6
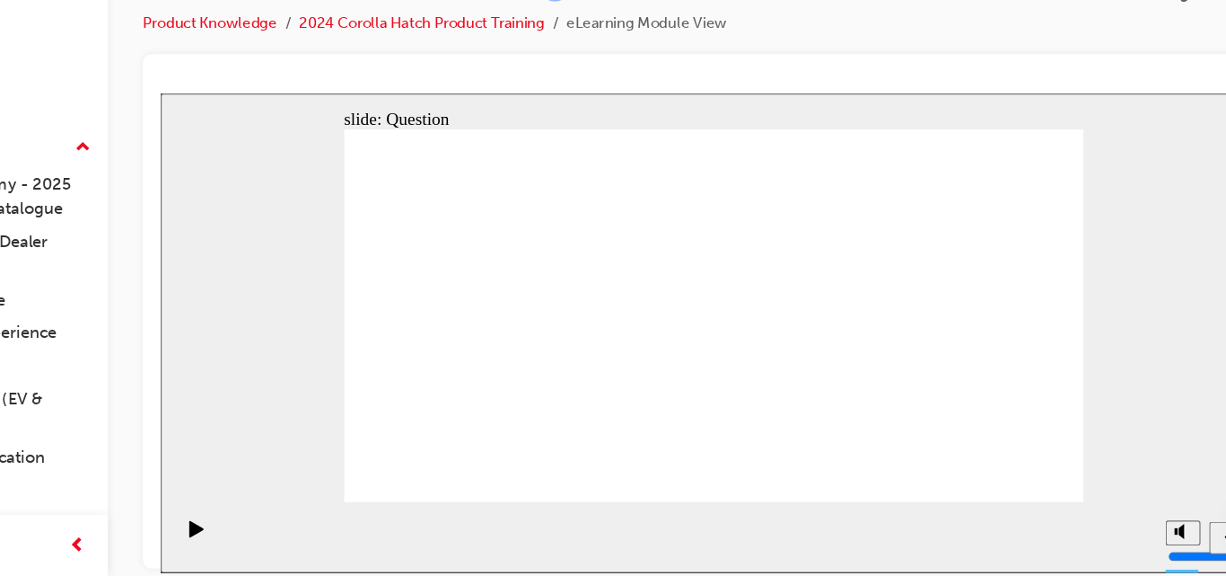
drag, startPoint x: 738, startPoint y: 270, endPoint x: 634, endPoint y: 365, distance: 140.5
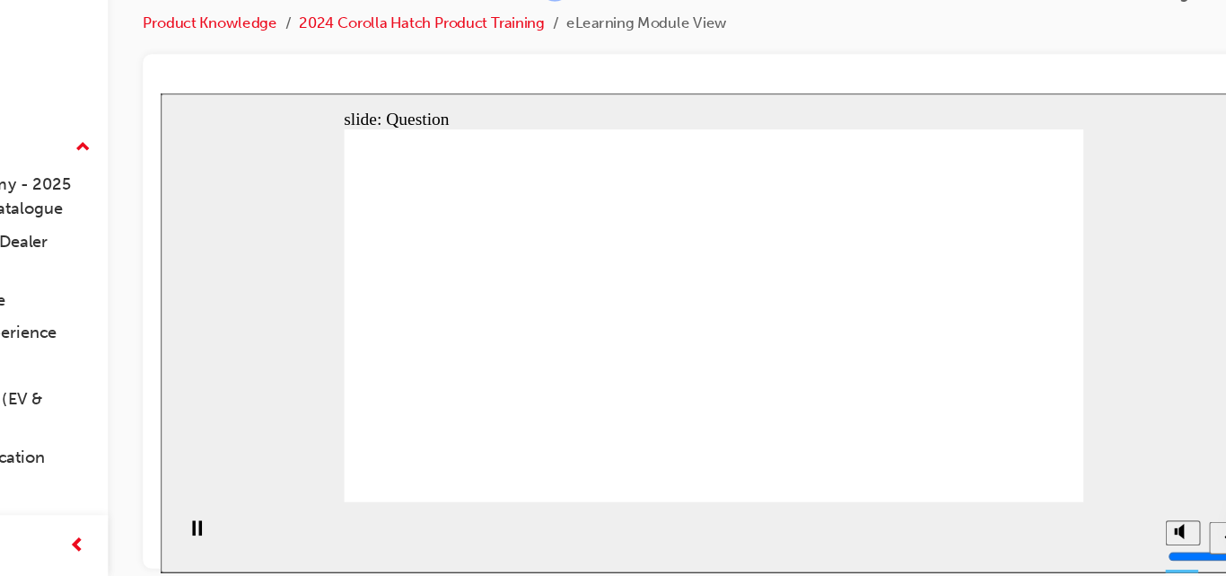
radio input "true"
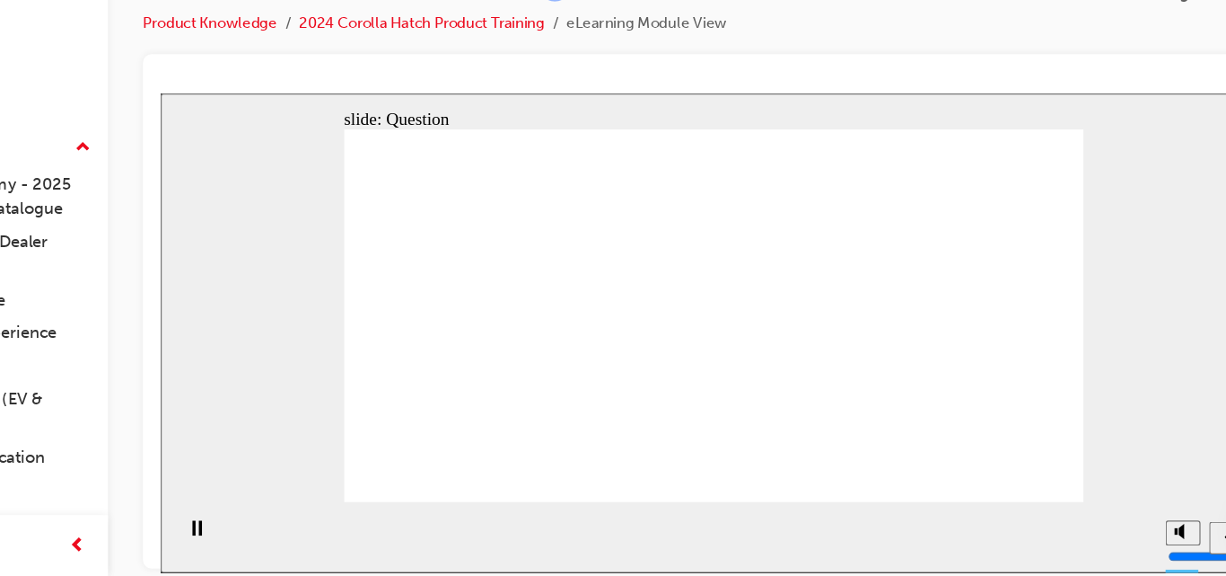
radio input "true"
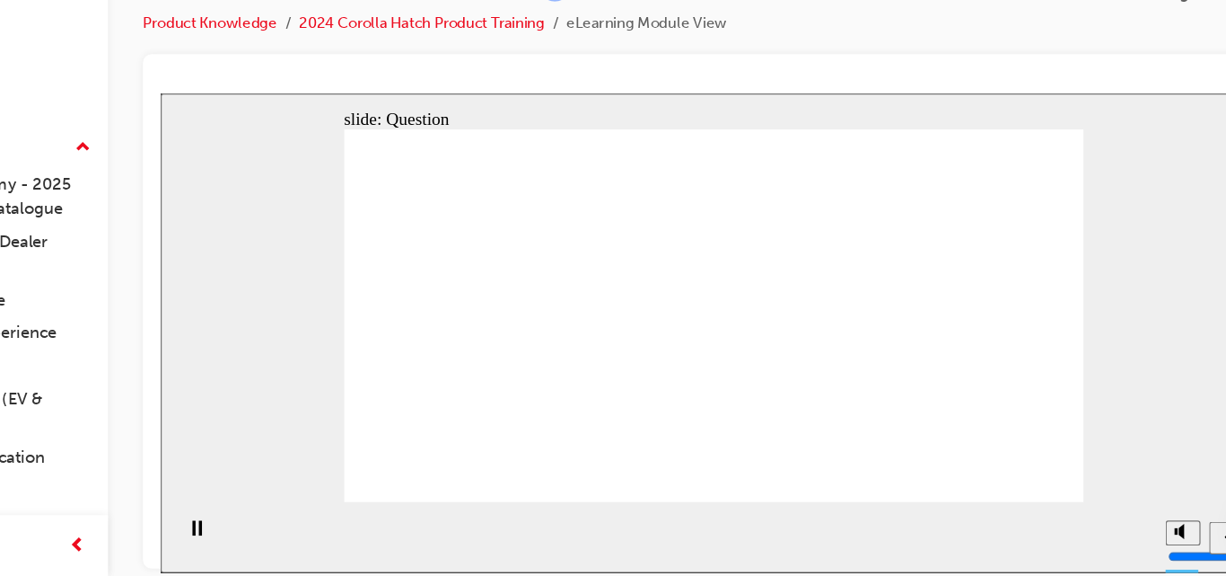
radio input "true"
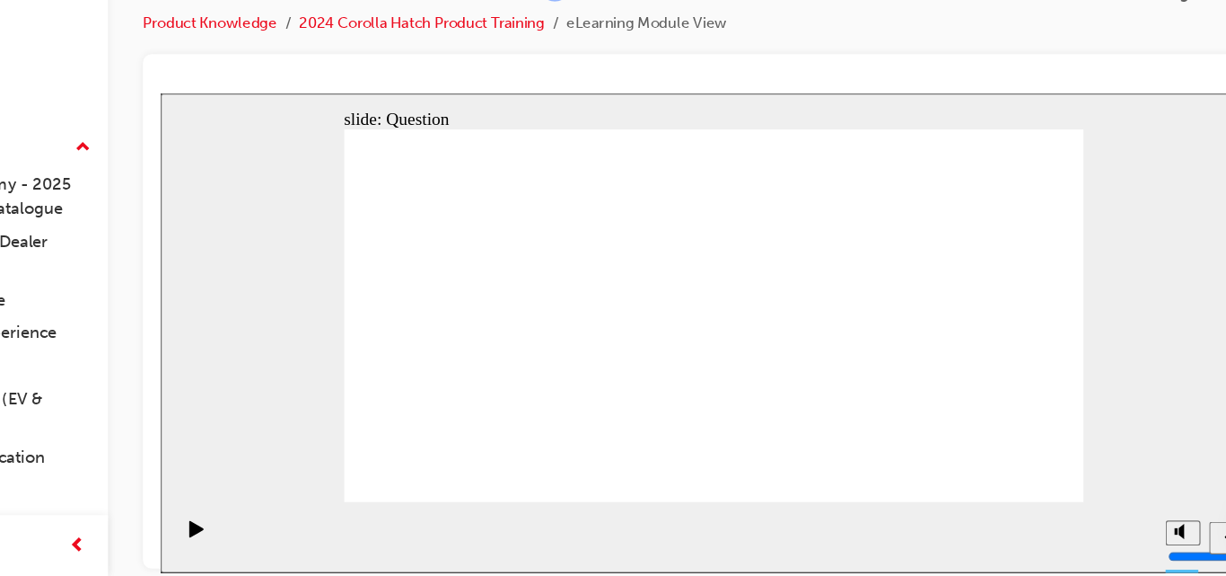
drag, startPoint x: 423, startPoint y: 272, endPoint x: 521, endPoint y: 365, distance: 134.7
drag, startPoint x: 532, startPoint y: 262, endPoint x: 423, endPoint y: 359, distance: 145.6
drag, startPoint x: 635, startPoint y: 251, endPoint x: 736, endPoint y: 344, distance: 137.9
drag, startPoint x: 824, startPoint y: 259, endPoint x: 821, endPoint y: 355, distance: 96.1
drag, startPoint x: 735, startPoint y: 277, endPoint x: 629, endPoint y: 369, distance: 140.7
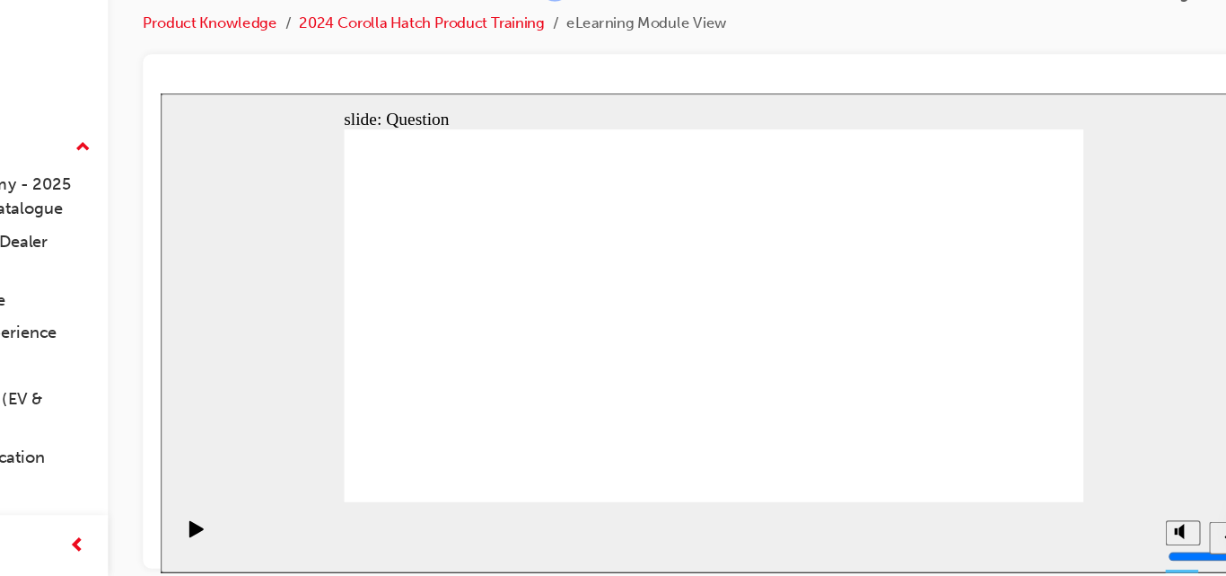
drag, startPoint x: 840, startPoint y: 338, endPoint x: 846, endPoint y: 234, distance: 103.4
drag, startPoint x: 843, startPoint y: 242, endPoint x: 842, endPoint y: 339, distance: 97.0
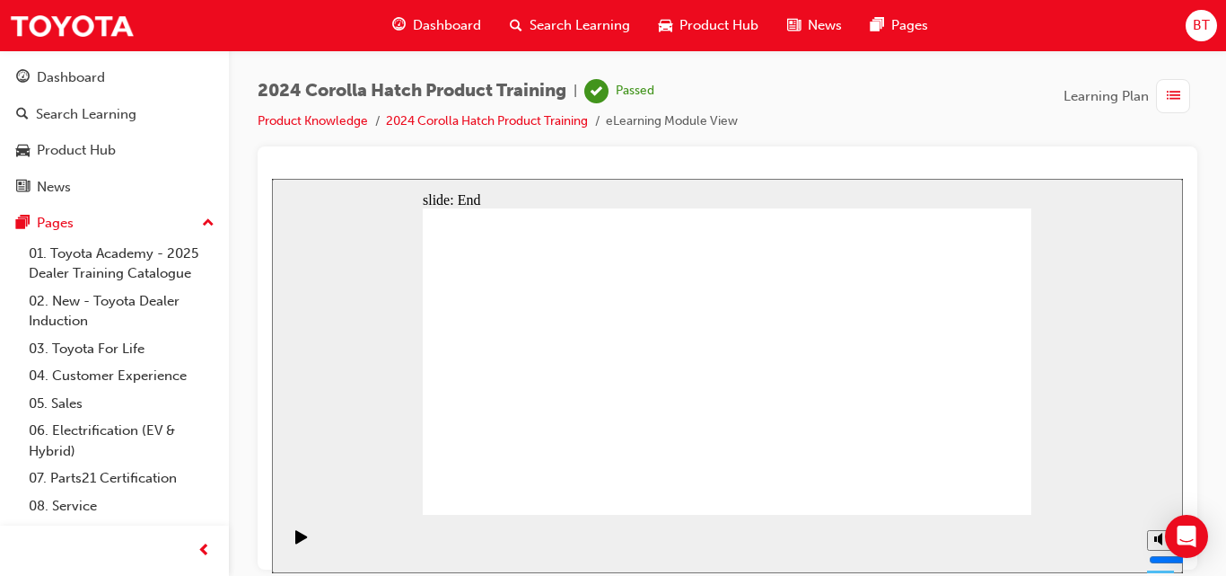
click at [464, 32] on span "Dashboard" at bounding box center [447, 25] width 68 height 21
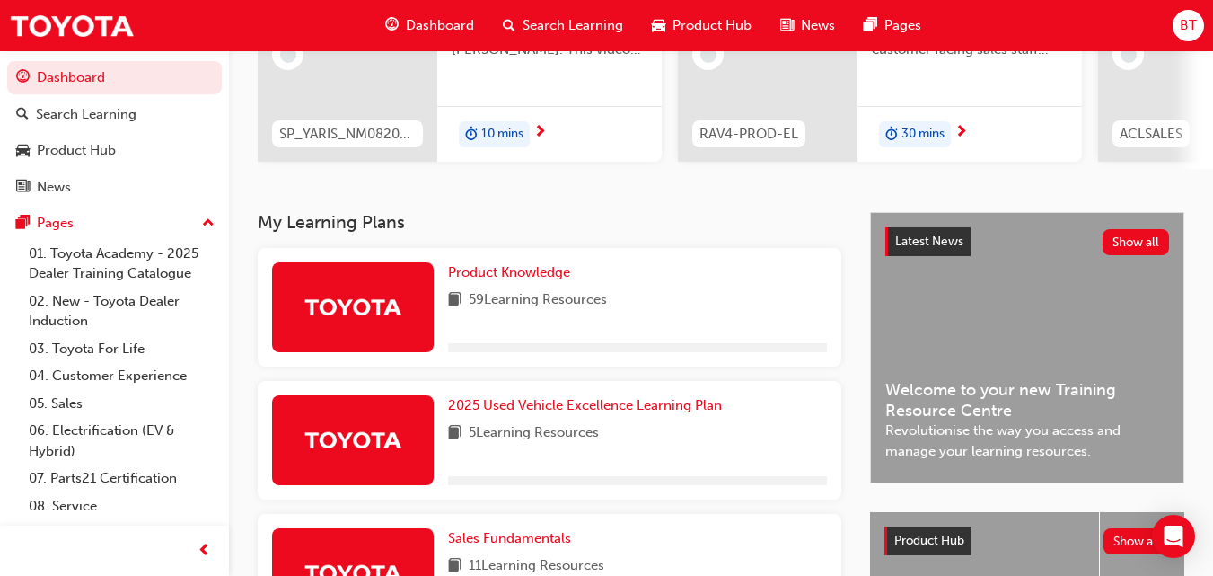
scroll to position [250, 0]
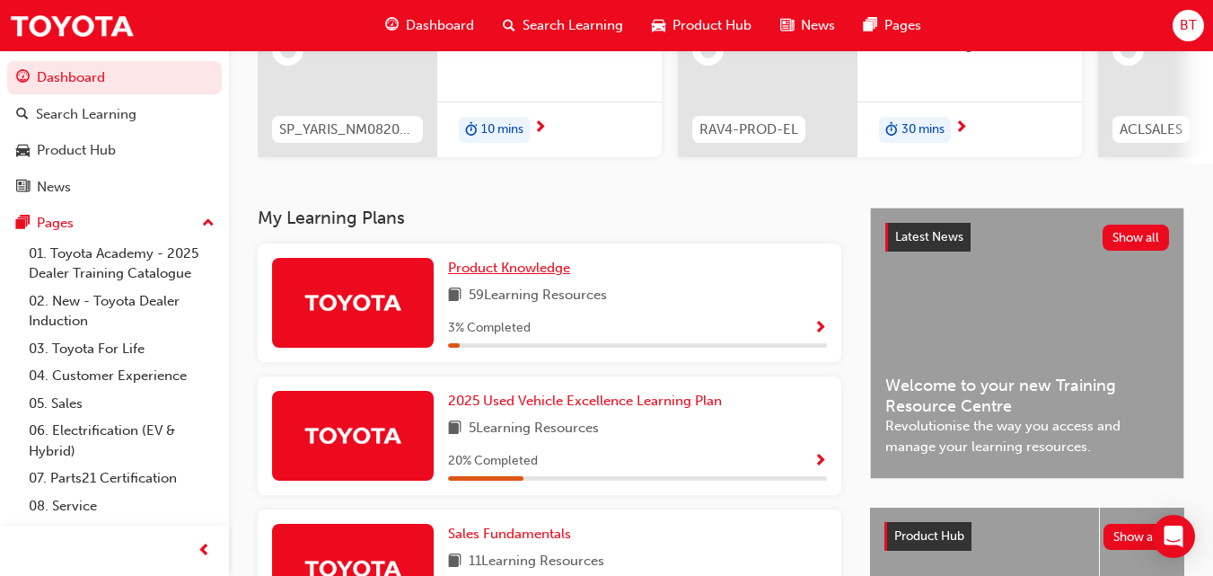
click at [536, 274] on span "Product Knowledge" at bounding box center [509, 267] width 122 height 16
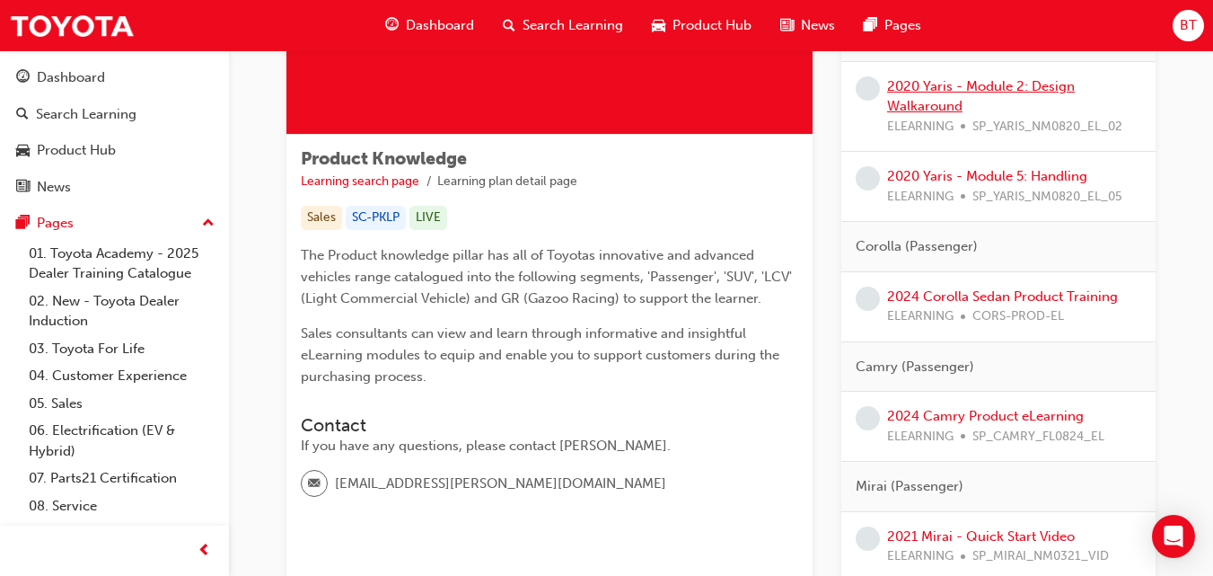
scroll to position [227, 0]
click at [705, 316] on div "The Product knowledge pillar has all of Toyotas innovative and advanced vehicle…" at bounding box center [549, 316] width 497 height 143
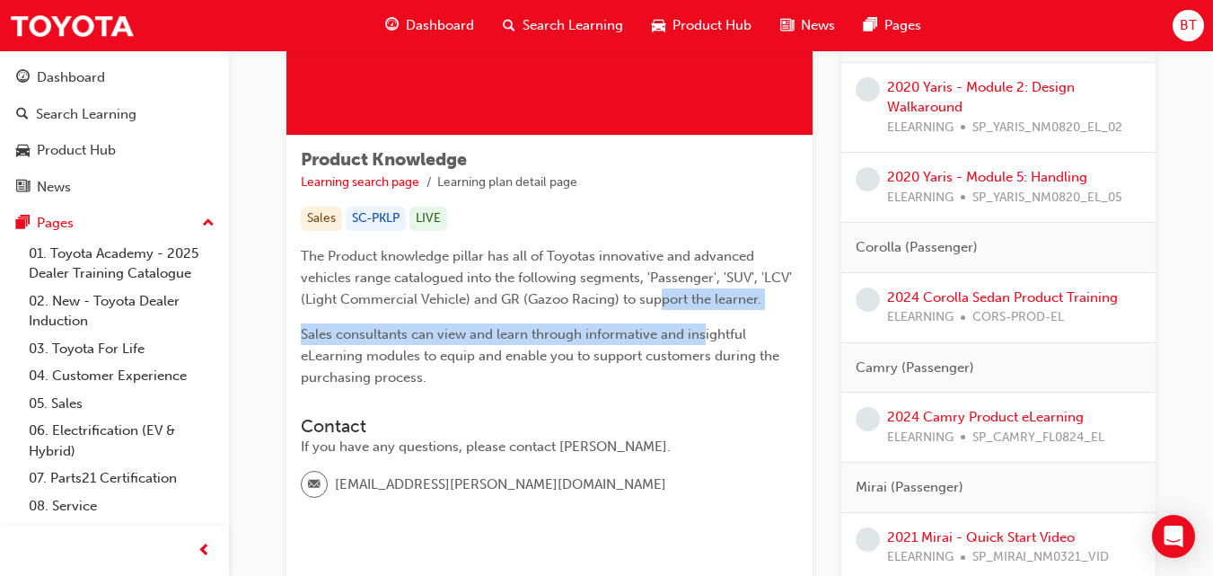
drag, startPoint x: 705, startPoint y: 316, endPoint x: 659, endPoint y: 306, distance: 46.8
click at [659, 306] on div "The Product knowledge pillar has all of Toyotas innovative and advanced vehicle…" at bounding box center [549, 316] width 497 height 143
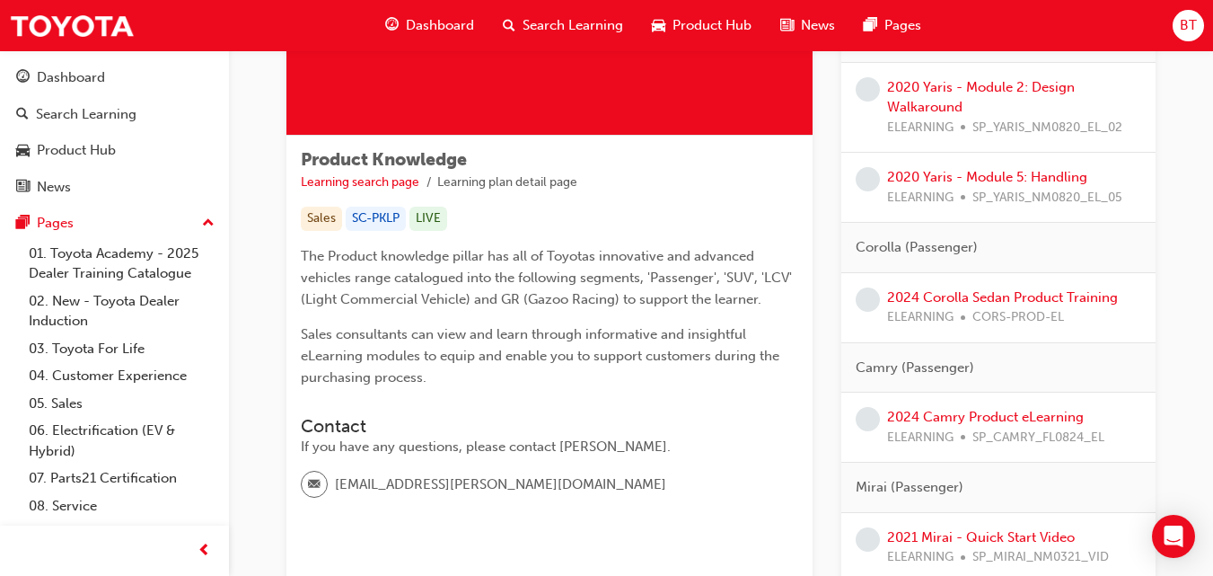
click at [647, 300] on span "The Product knowledge pillar has all of Toyotas innovative and advanced vehicle…" at bounding box center [548, 277] width 495 height 59
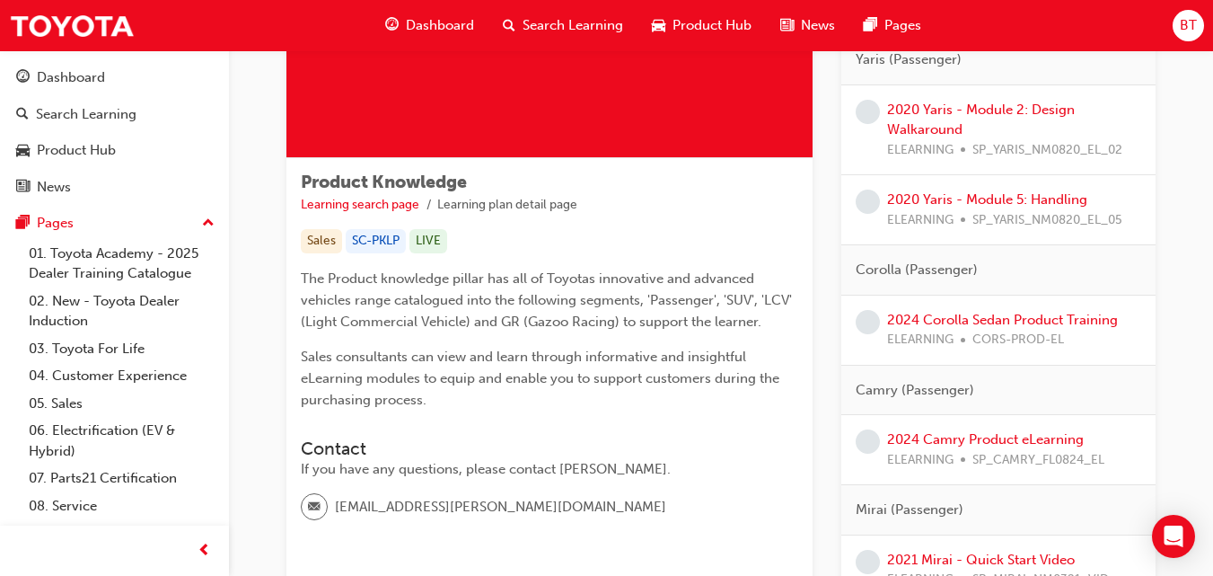
scroll to position [207, 0]
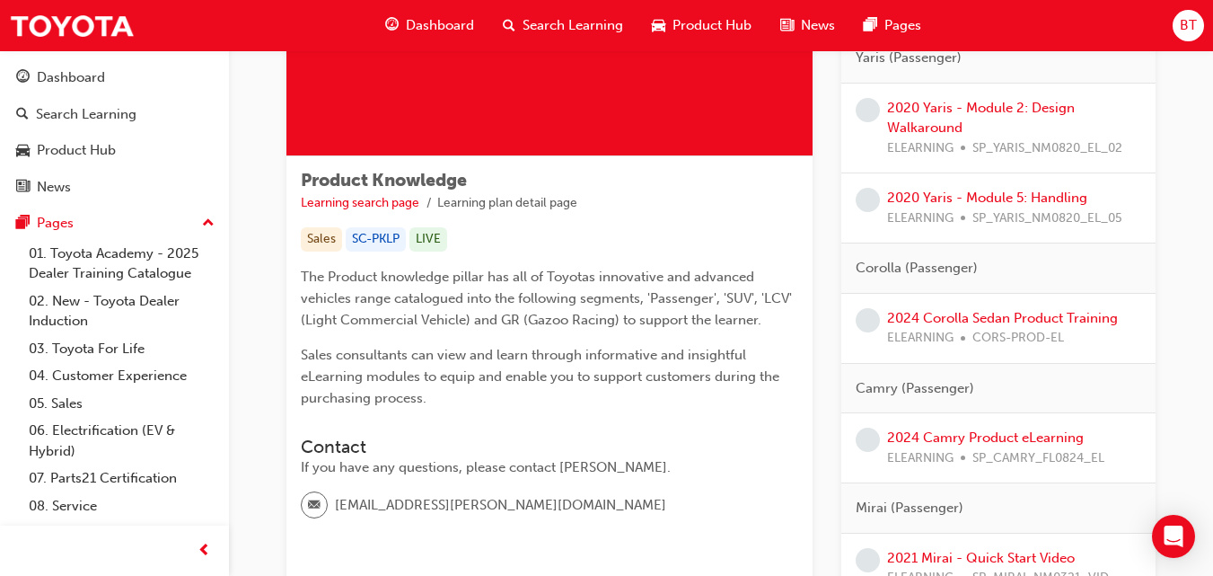
drag, startPoint x: 722, startPoint y: 413, endPoint x: 682, endPoint y: 397, distance: 42.7
click at [682, 397] on p "Sales consultants can view and learn through informative and insightful eLearni…" at bounding box center [549, 376] width 497 height 65
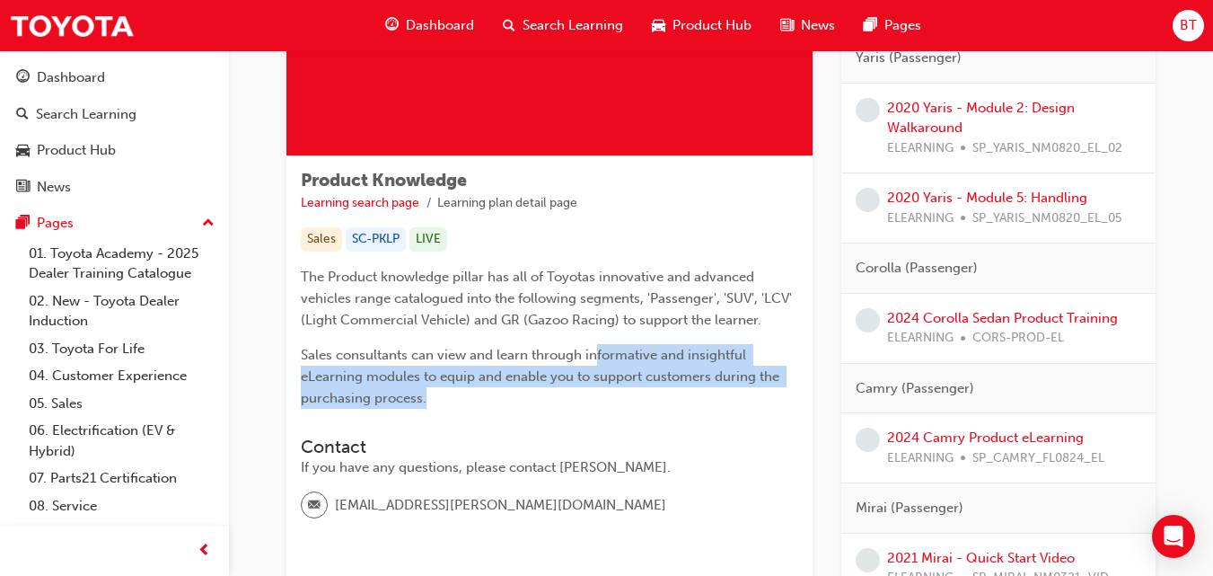
drag, startPoint x: 682, startPoint y: 397, endPoint x: 598, endPoint y: 341, distance: 101.1
click at [598, 341] on div "The Product knowledge pillar has all of Toyotas innovative and advanced vehicle…" at bounding box center [549, 337] width 497 height 143
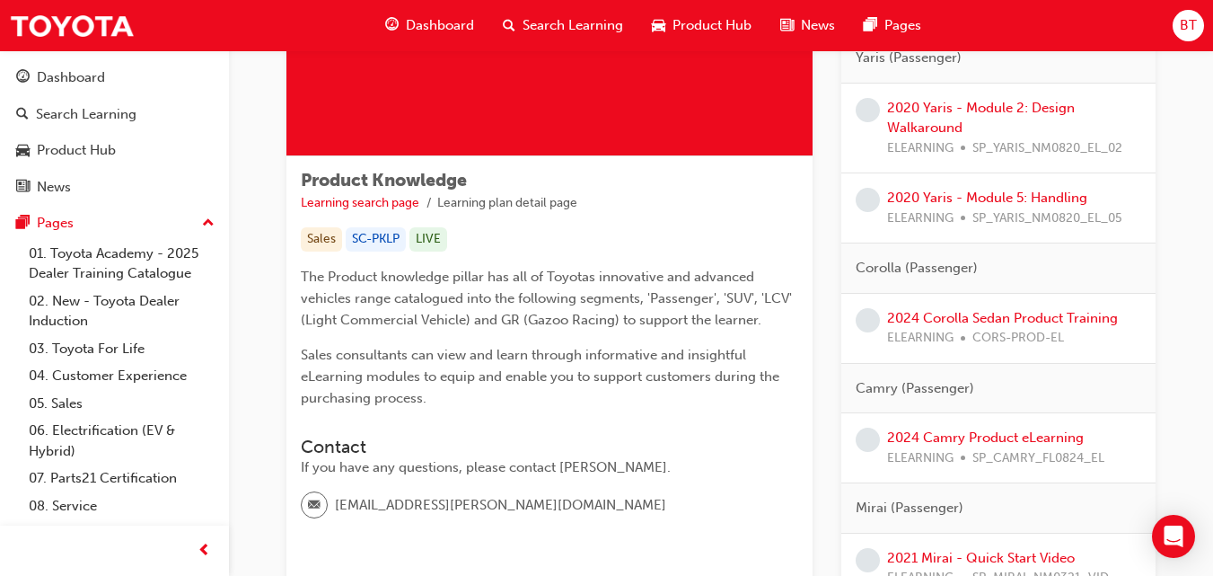
click at [569, 315] on span "The Product knowledge pillar has all of Toyotas innovative and advanced vehicle…" at bounding box center [548, 297] width 495 height 59
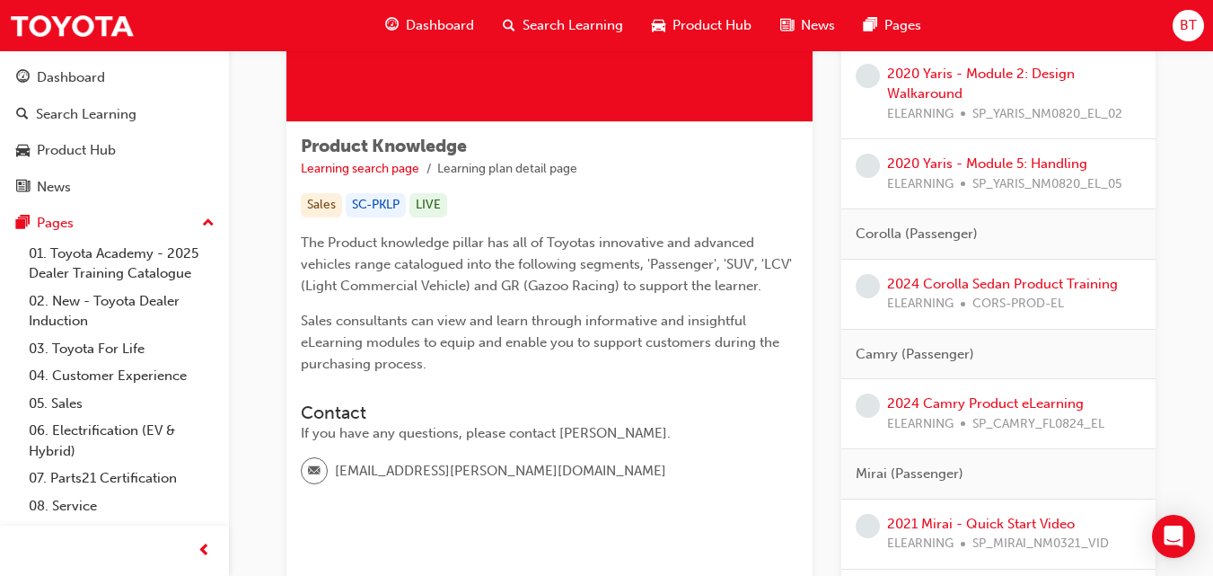
scroll to position [236, 0]
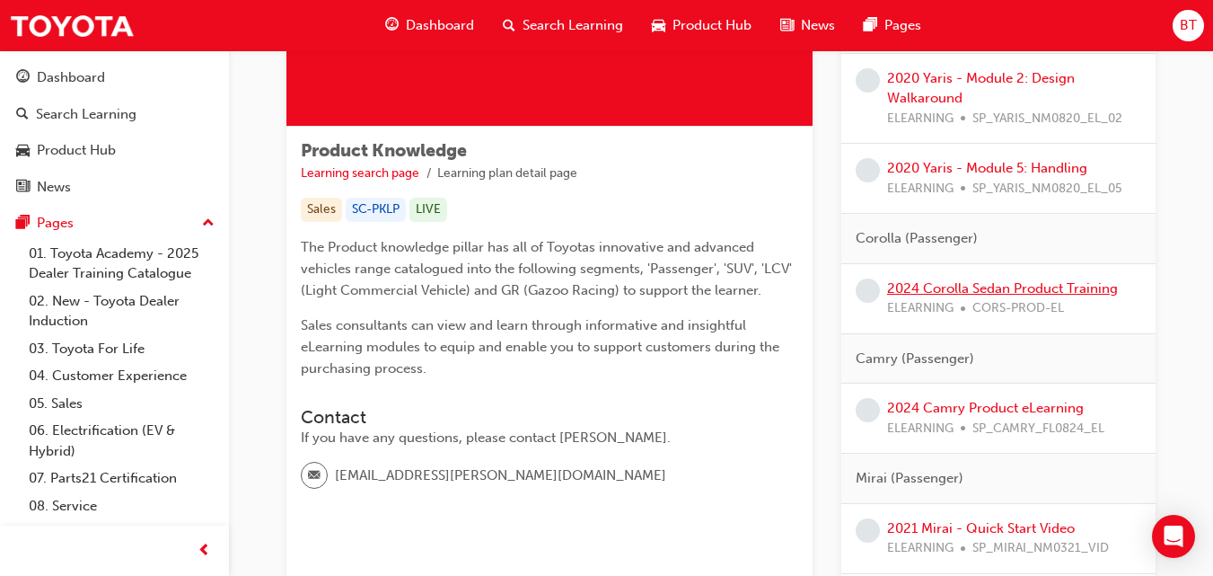
click at [928, 291] on link "2024 Corolla Sedan Product Training" at bounding box center [1002, 288] width 231 height 16
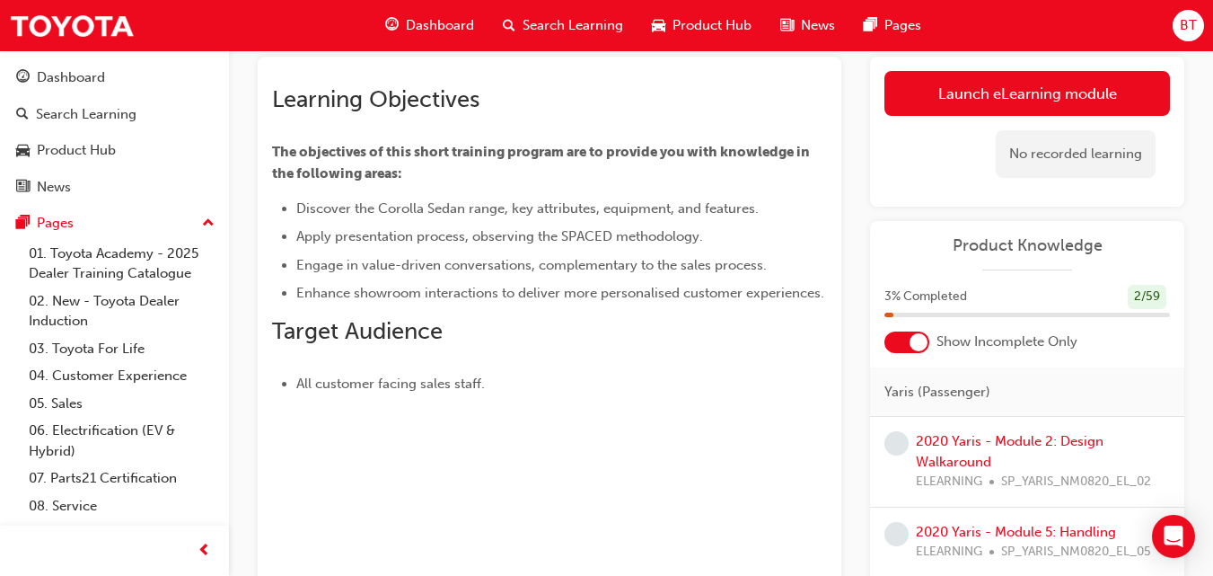
scroll to position [114, 0]
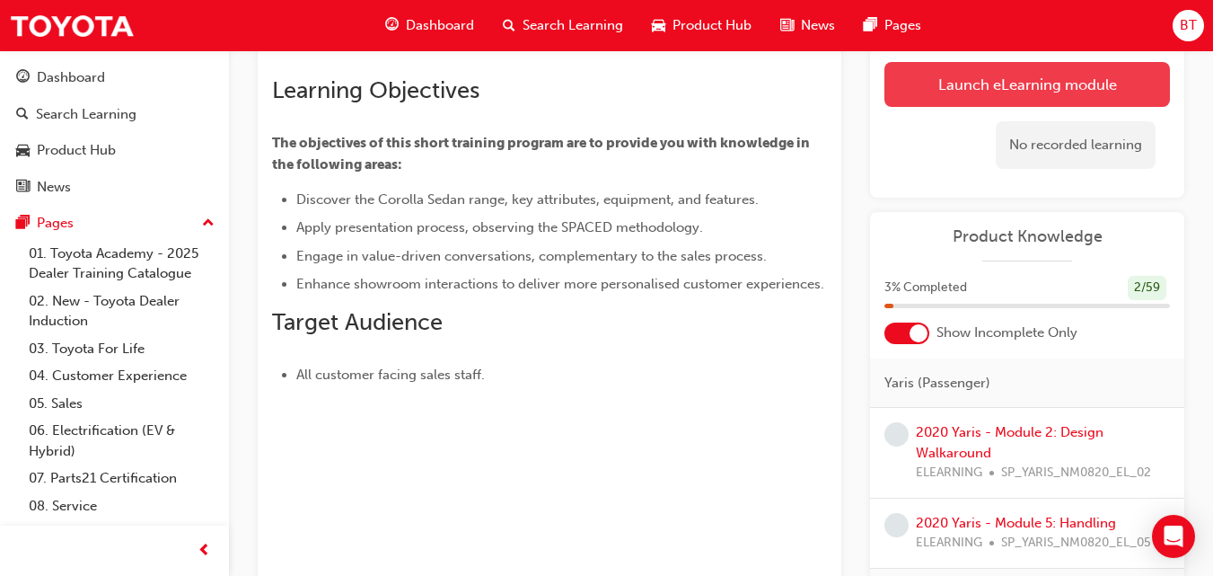
click at [1031, 75] on link "Launch eLearning module" at bounding box center [1027, 84] width 286 height 45
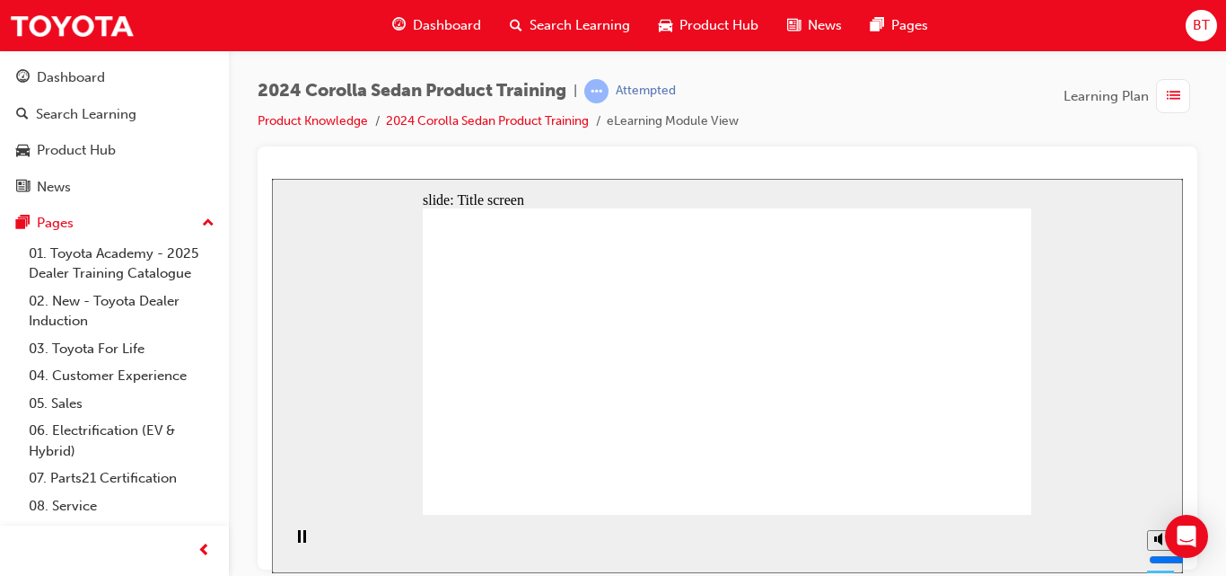
drag, startPoint x: 816, startPoint y: 259, endPoint x: 825, endPoint y: 292, distance: 34.4
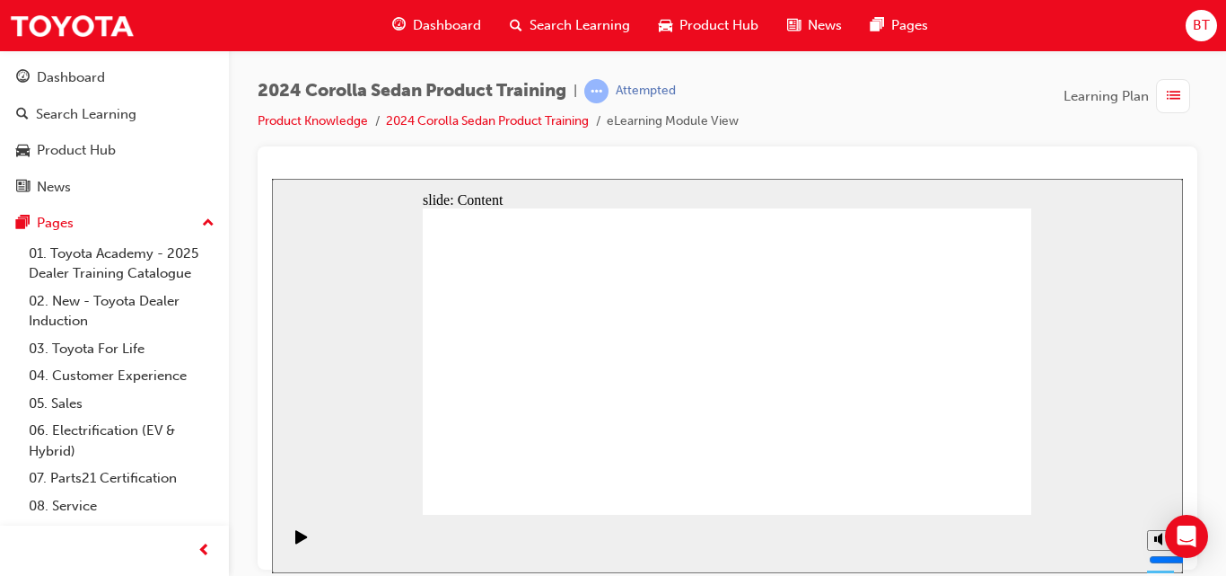
drag, startPoint x: 813, startPoint y: 380, endPoint x: 741, endPoint y: 329, distance: 88.2
